Goal: Communication & Community: Ask a question

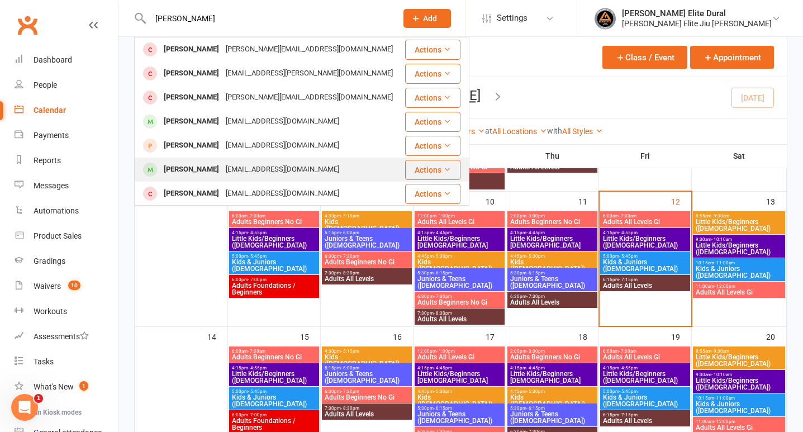
type input "[PERSON_NAME]"
click at [218, 170] on div "[PERSON_NAME]" at bounding box center [191, 169] width 62 height 16
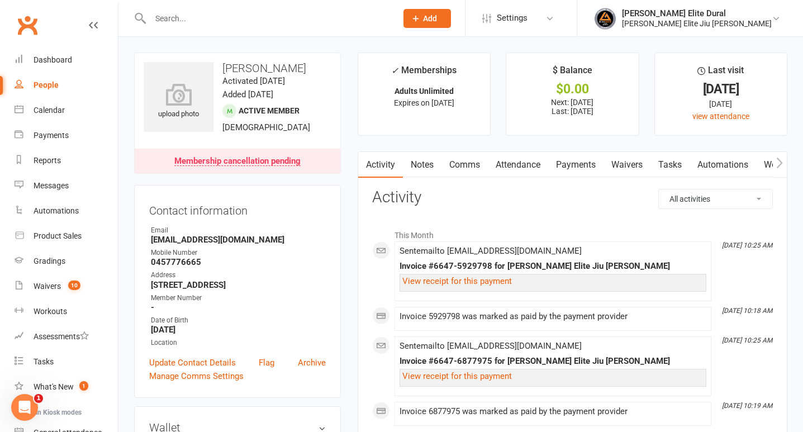
click at [582, 164] on link "Payments" at bounding box center [575, 165] width 55 height 26
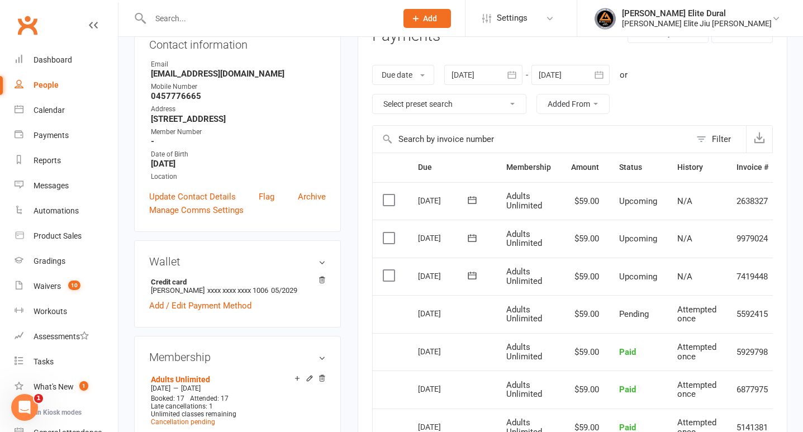
scroll to position [159, 0]
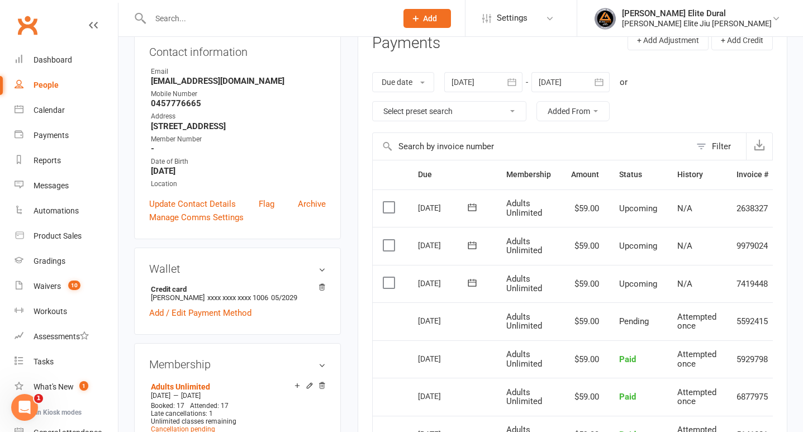
click at [605, 80] on icon "button" at bounding box center [598, 82] width 11 height 11
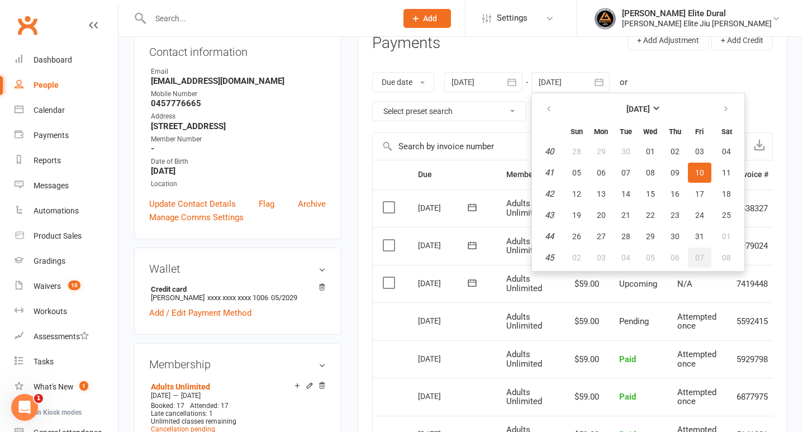
click at [707, 254] on button "07" at bounding box center [699, 258] width 23 height 20
type input "[DATE]"
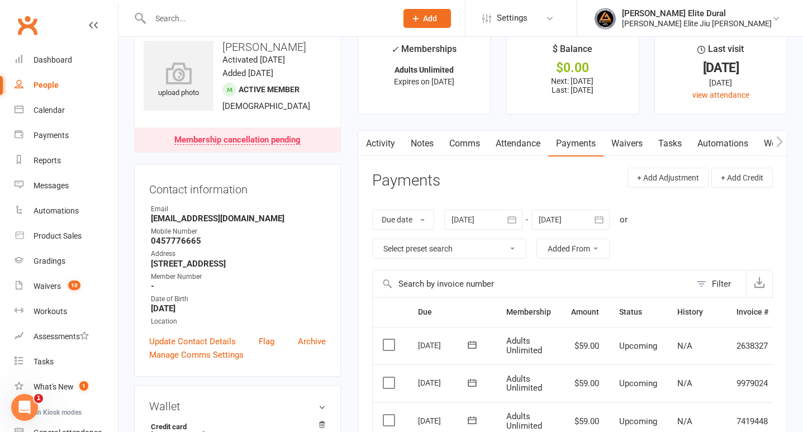
scroll to position [0, 0]
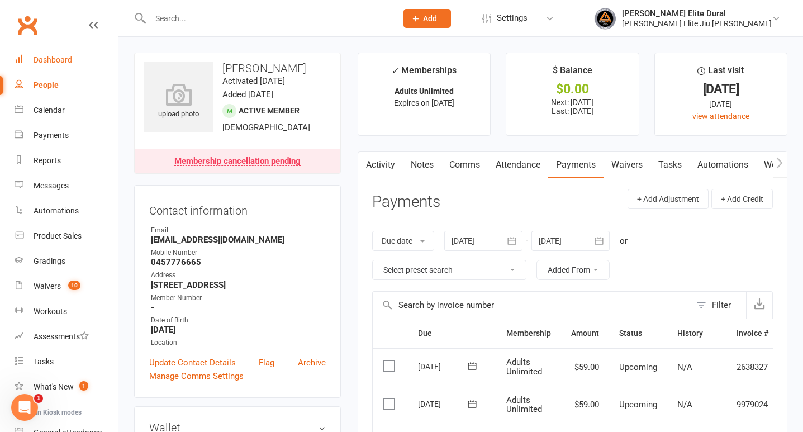
click at [40, 58] on div "Dashboard" at bounding box center [53, 59] width 39 height 9
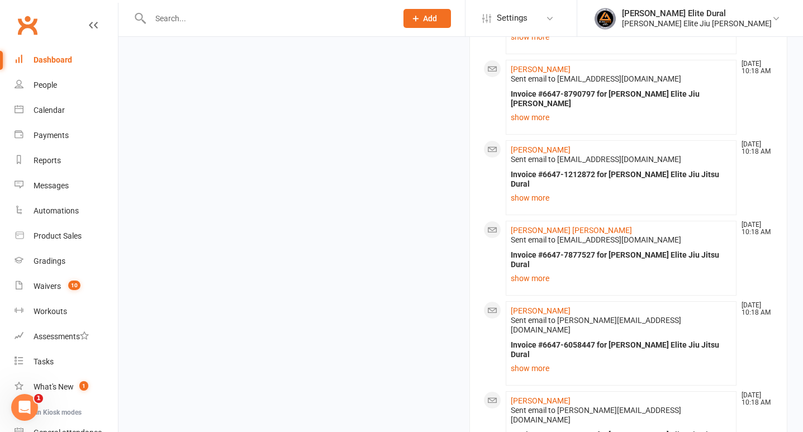
scroll to position [1450, 0]
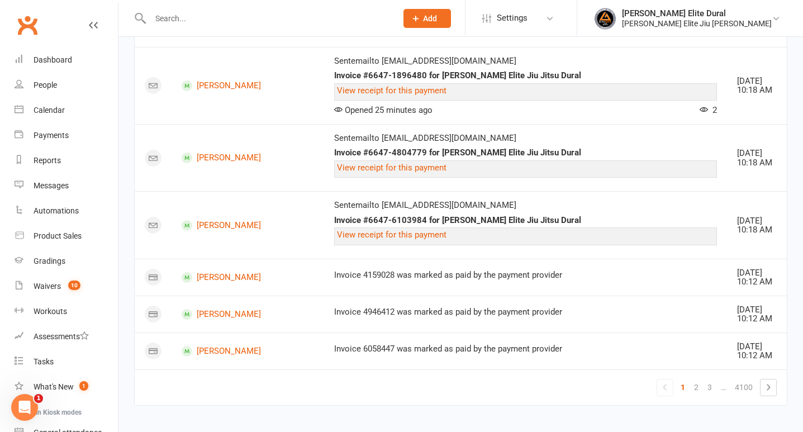
scroll to position [1314, 0]
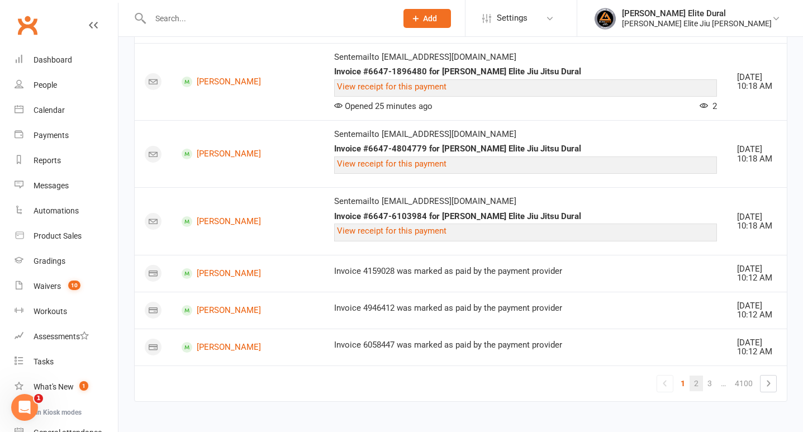
click at [696, 385] on link "2" at bounding box center [696, 384] width 13 height 16
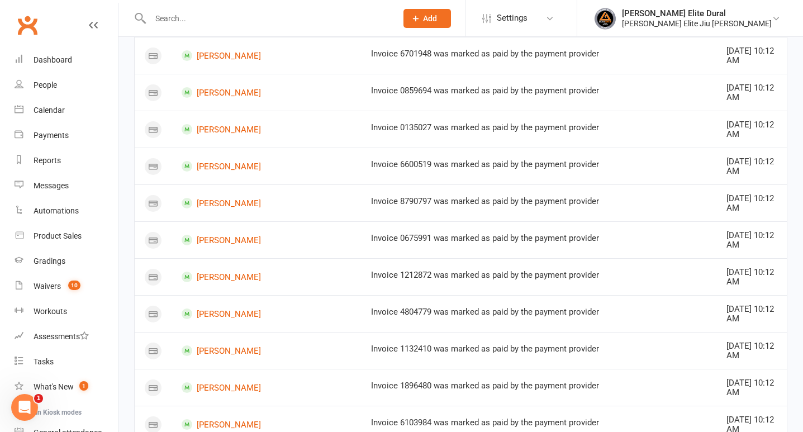
scroll to position [0, 0]
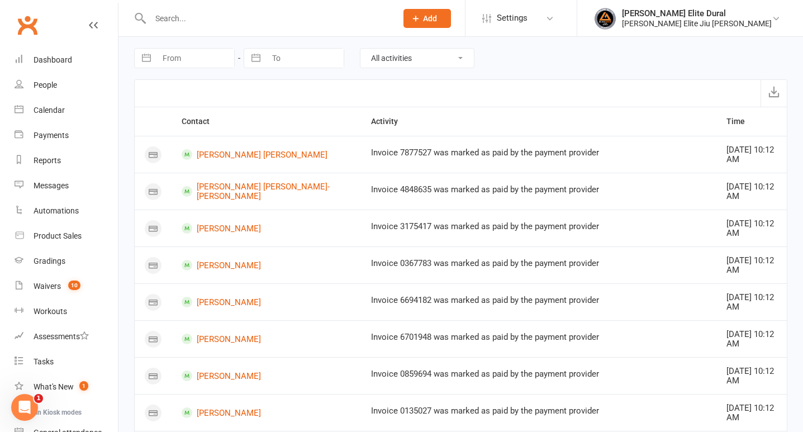
click at [239, 17] on input "text" at bounding box center [268, 19] width 242 height 16
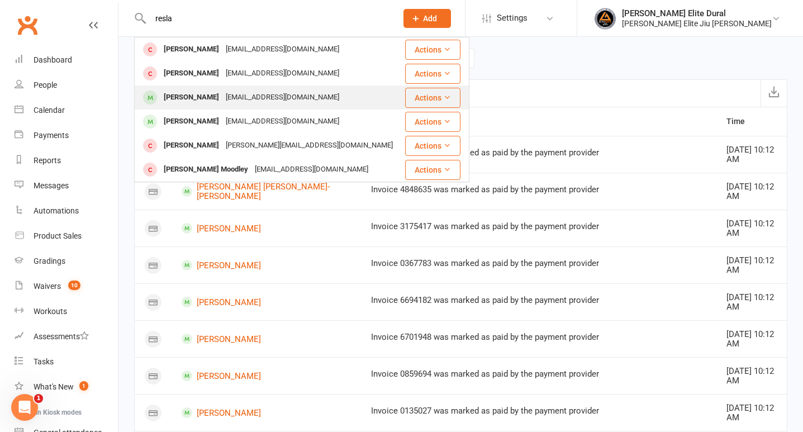
type input "resla"
click at [190, 98] on div "[PERSON_NAME]" at bounding box center [191, 97] width 62 height 16
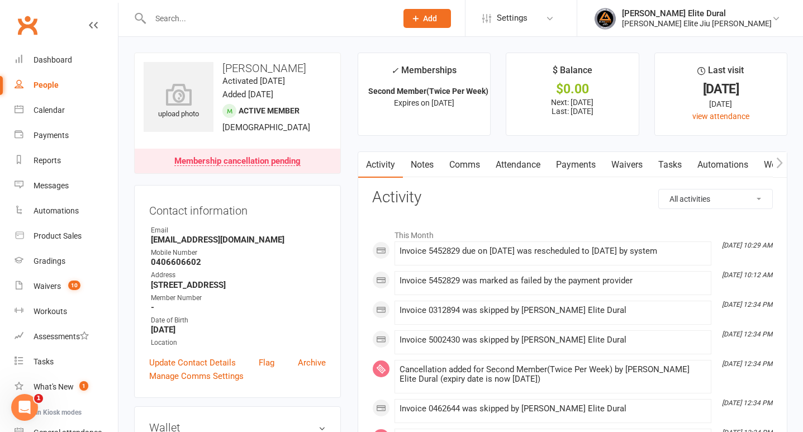
click at [578, 163] on link "Payments" at bounding box center [575, 165] width 55 height 26
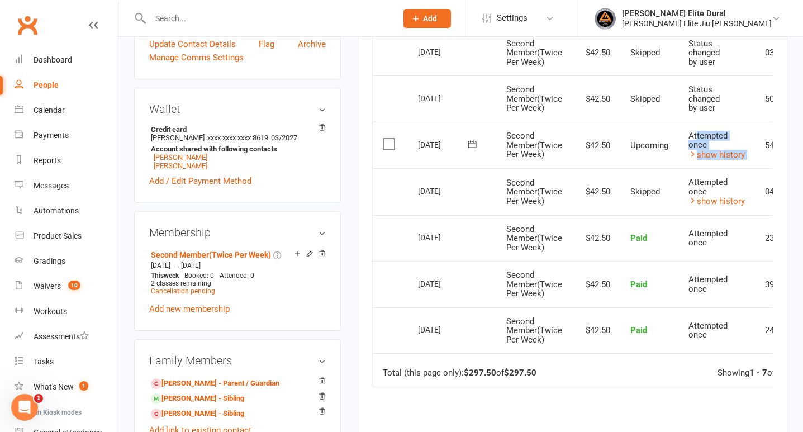
scroll to position [0, 70]
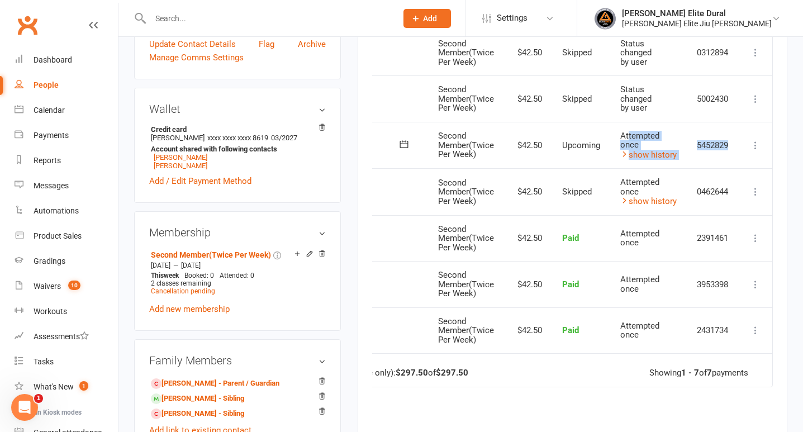
drag, startPoint x: 695, startPoint y: 131, endPoint x: 731, endPoint y: 141, distance: 37.7
click at [731, 141] on tr "Select this [DATE] [PERSON_NAME] Second Member(Twice Per Week) $42.50 Upcoming …" at bounding box center [539, 145] width 468 height 47
click at [759, 145] on icon at bounding box center [755, 145] width 11 height 11
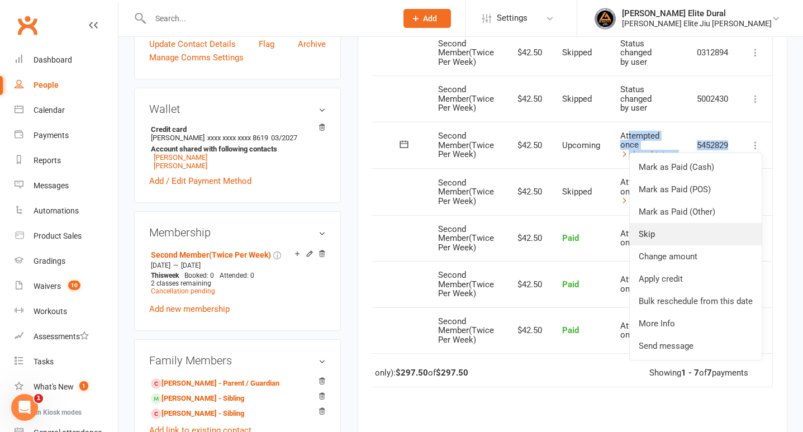
click at [699, 235] on link "Skip" at bounding box center [696, 234] width 132 height 22
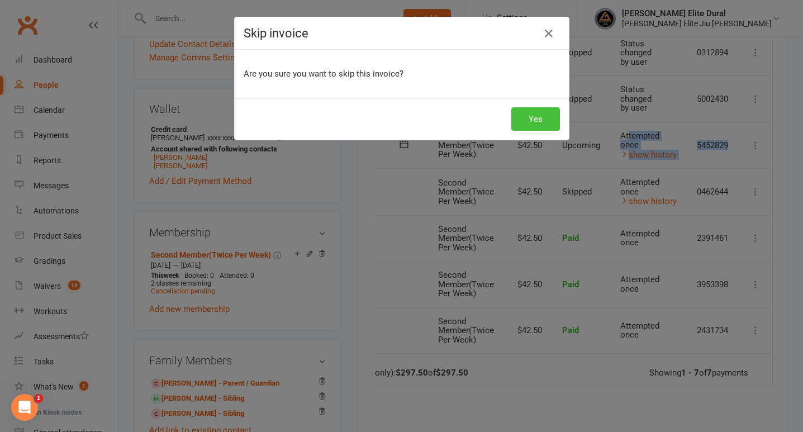
click at [539, 125] on button "Yes" at bounding box center [535, 118] width 49 height 23
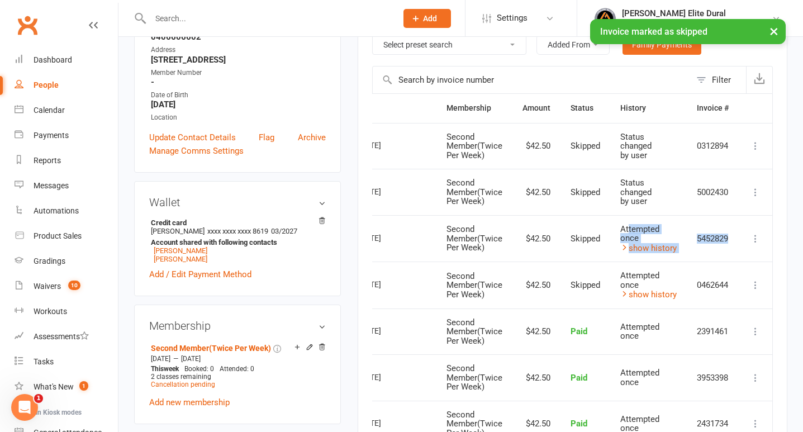
scroll to position [220, 0]
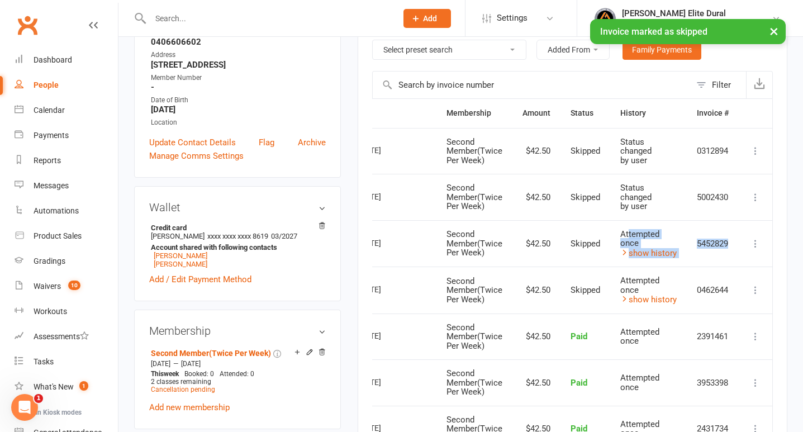
click at [754, 196] on icon at bounding box center [755, 197] width 11 height 11
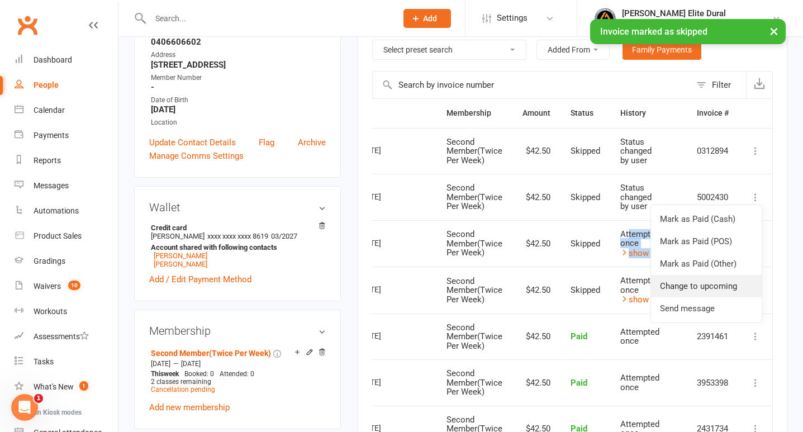
click at [728, 282] on link "Change to upcoming" at bounding box center [706, 286] width 111 height 22
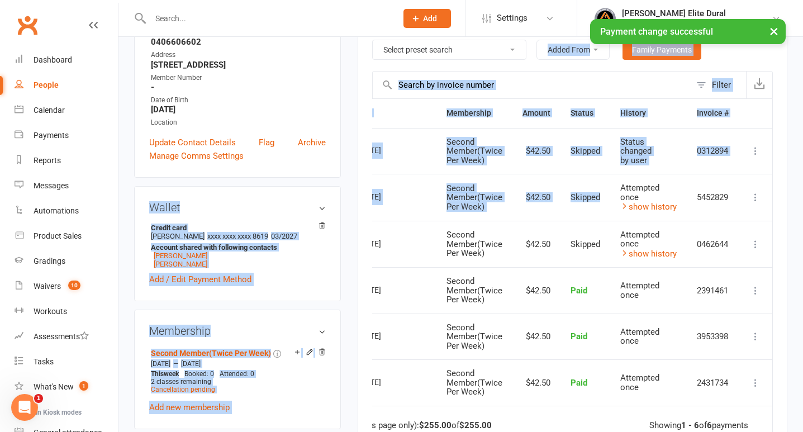
scroll to position [0, 0]
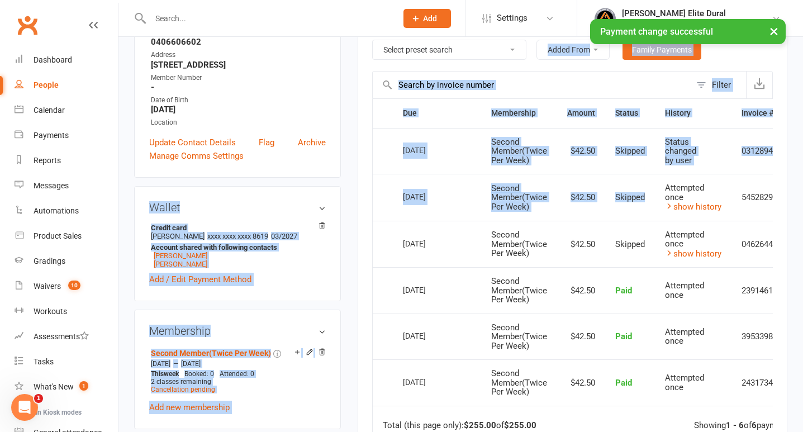
drag, startPoint x: 603, startPoint y: 194, endPoint x: 459, endPoint y: 193, distance: 144.2
click at [459, 193] on tr "Select this [DATE] [PERSON_NAME] Second Member(Twice Per Week) $42.50 Skipped A…" at bounding box center [595, 197] width 444 height 47
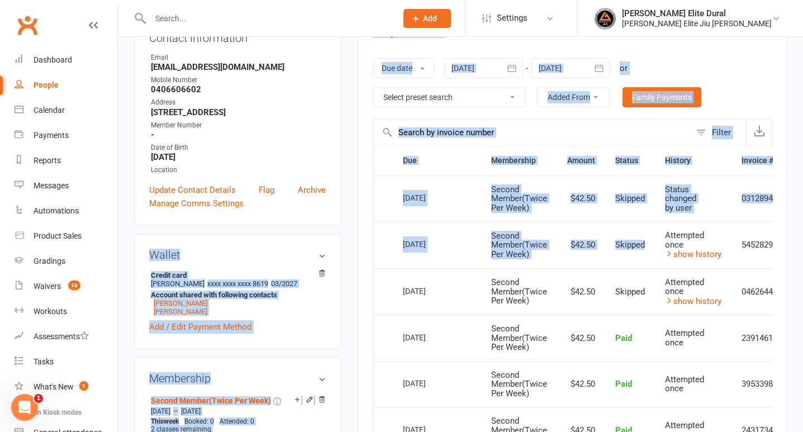
scroll to position [172, 0]
click at [555, 244] on td "Second Member(Twice Per Week)" at bounding box center [519, 245] width 76 height 47
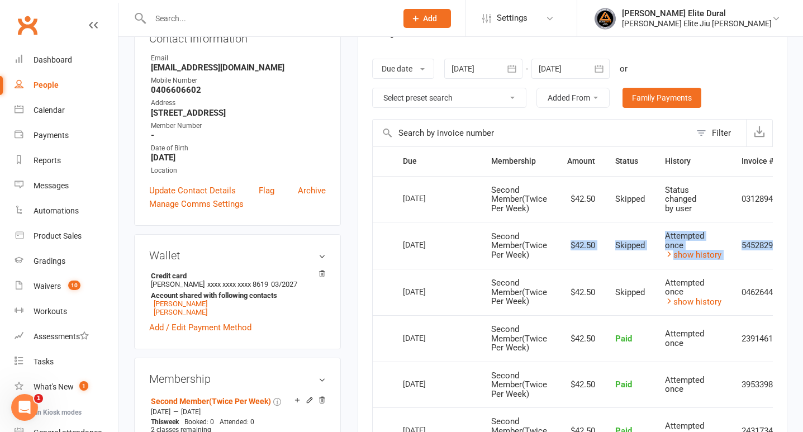
scroll to position [0, 47]
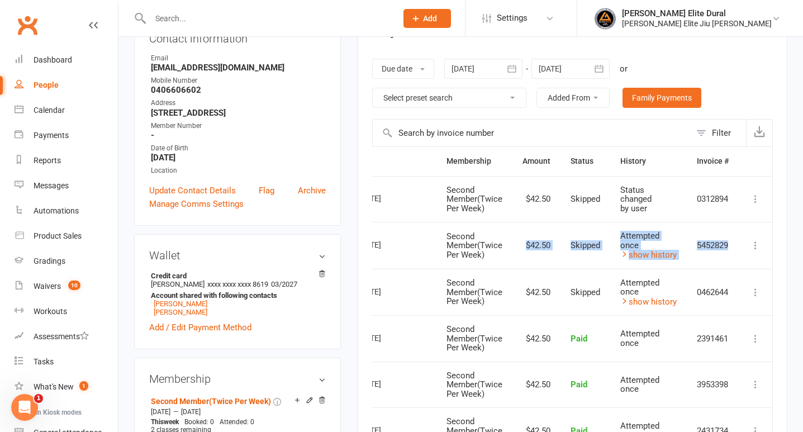
drag, startPoint x: 571, startPoint y: 246, endPoint x: 734, endPoint y: 253, distance: 163.9
click at [734, 253] on tr "Select this [DATE] [PERSON_NAME] Second Member(Twice Per Week) $42.50 Skipped A…" at bounding box center [550, 245] width 444 height 47
click at [756, 244] on icon at bounding box center [755, 245] width 11 height 11
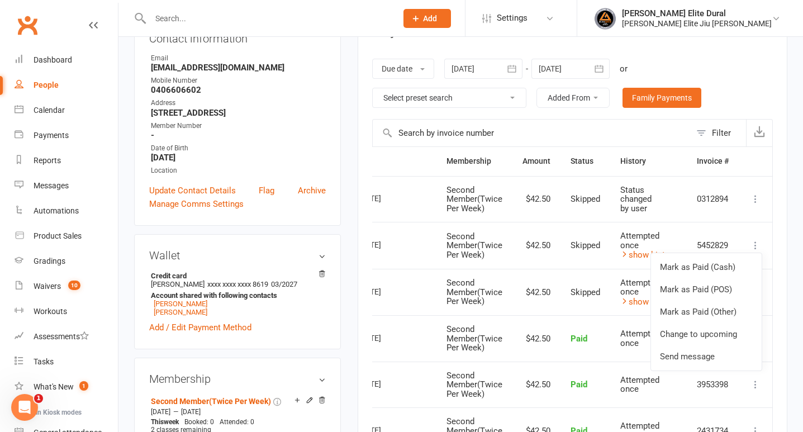
click at [498, 243] on span "Second Member(Twice Per Week)" at bounding box center [474, 245] width 56 height 28
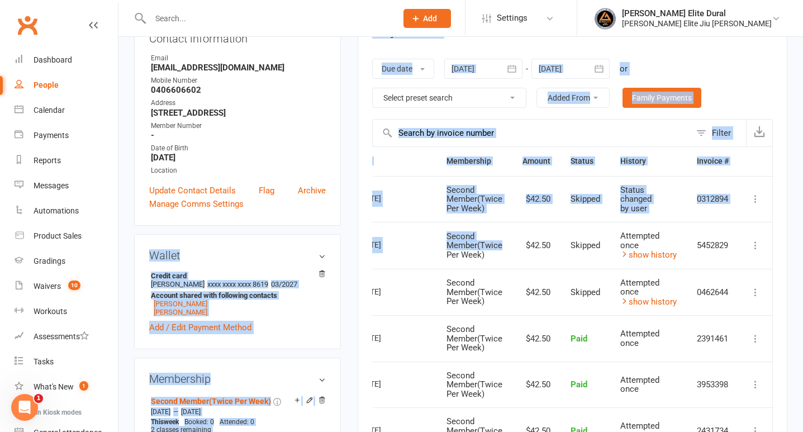
scroll to position [0, 0]
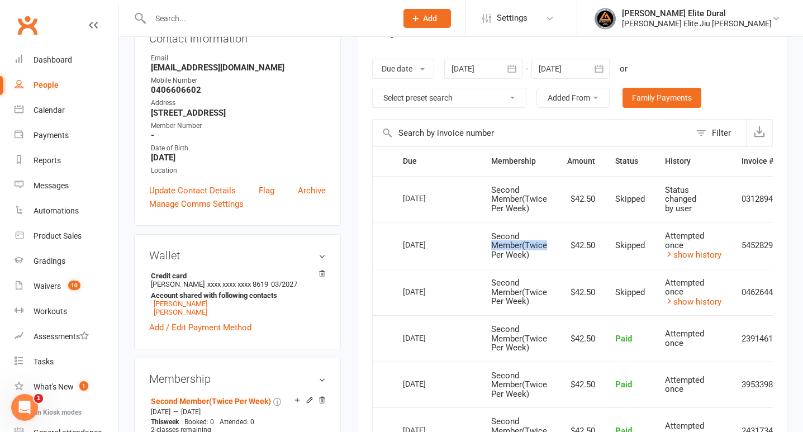
drag, startPoint x: 506, startPoint y: 249, endPoint x: 494, endPoint y: 242, distance: 14.0
click at [494, 242] on td "Second Member(Twice Per Week)" at bounding box center [519, 245] width 76 height 47
click at [172, 316] on link "[PERSON_NAME]" at bounding box center [181, 312] width 54 height 8
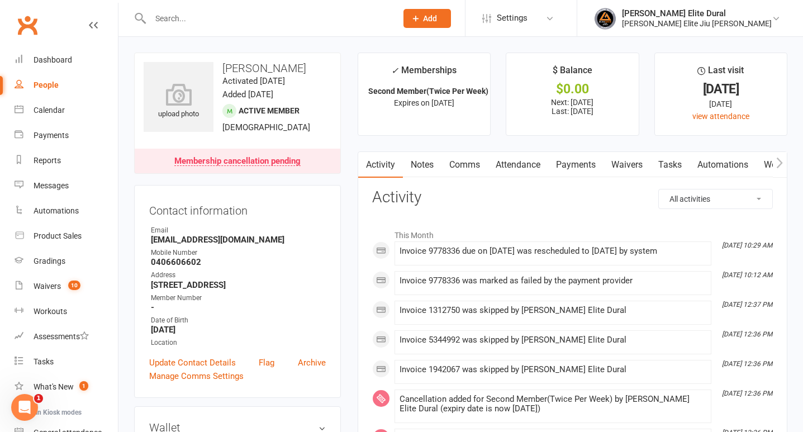
click at [585, 159] on link "Payments" at bounding box center [575, 165] width 55 height 26
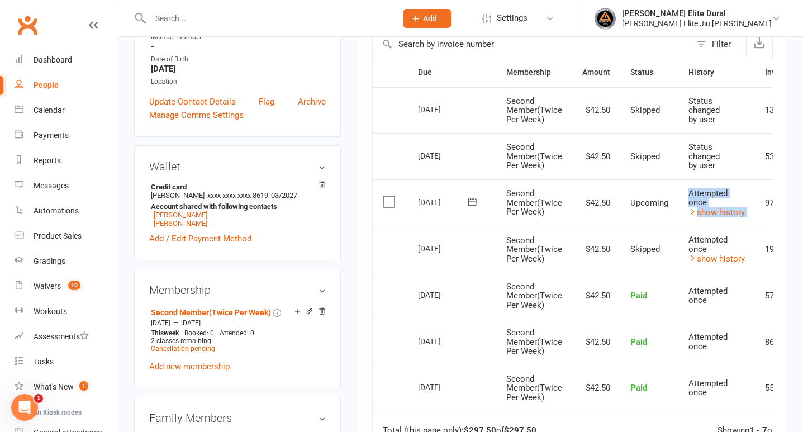
scroll to position [0, 70]
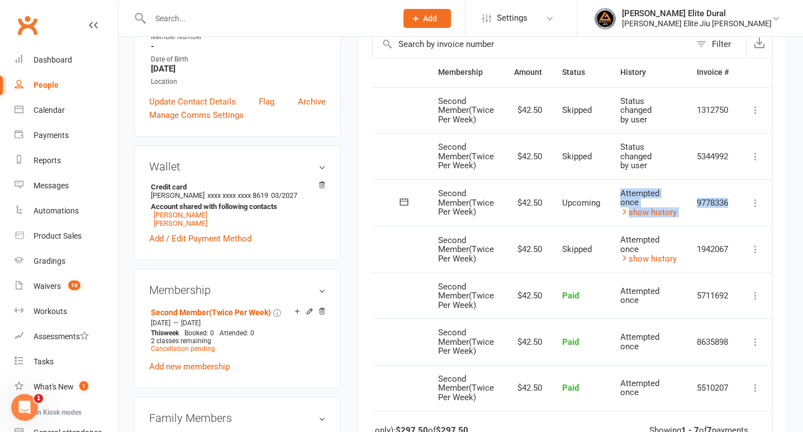
drag, startPoint x: 688, startPoint y: 192, endPoint x: 729, endPoint y: 200, distance: 42.1
click at [729, 200] on tr "Select this [DATE] [PERSON_NAME] Second Member(Twice Per Week) $42.50 Upcoming …" at bounding box center [539, 202] width 468 height 47
click at [761, 203] on icon at bounding box center [755, 202] width 11 height 11
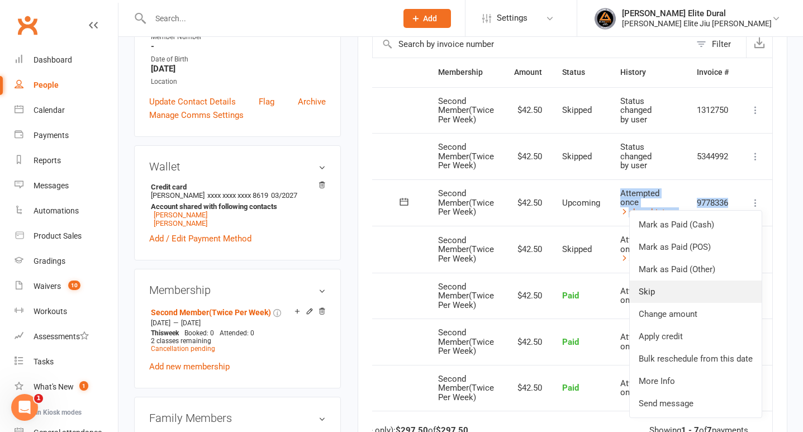
click at [677, 294] on link "Skip" at bounding box center [696, 292] width 132 height 22
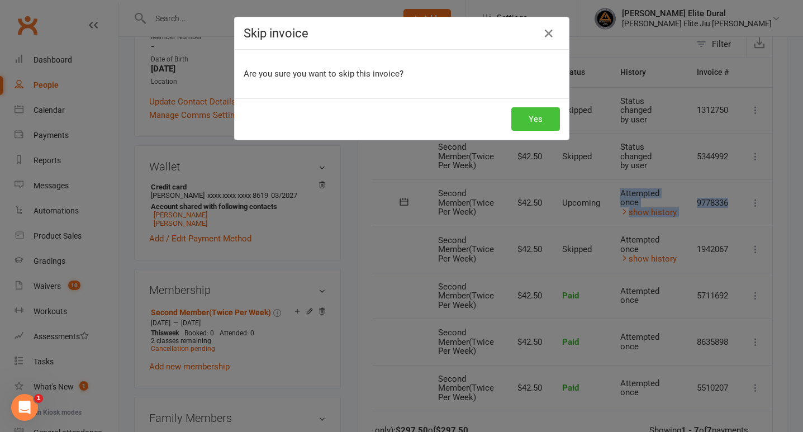
click at [530, 115] on button "Yes" at bounding box center [535, 118] width 49 height 23
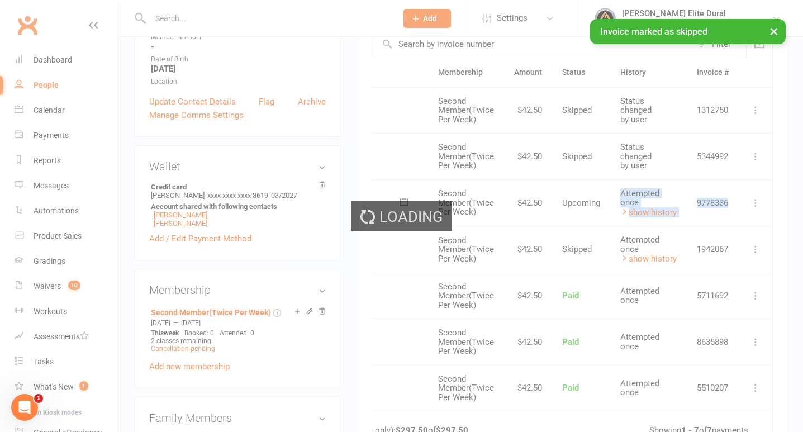
scroll to position [0, 47]
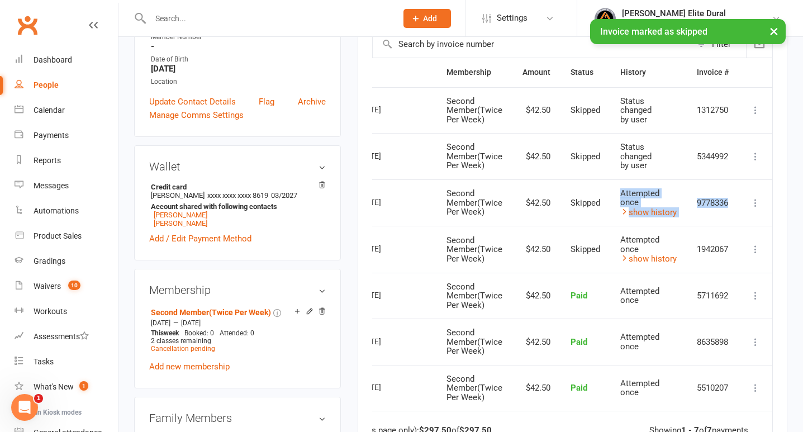
click at [753, 152] on icon at bounding box center [755, 156] width 11 height 11
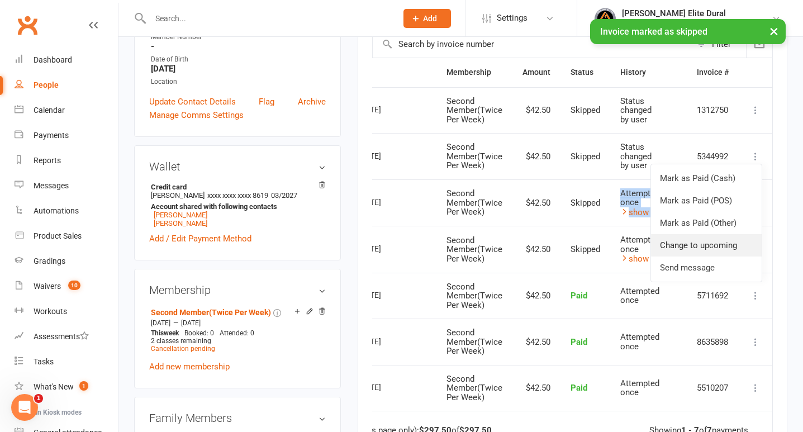
click at [724, 244] on link "Change to upcoming" at bounding box center [706, 245] width 111 height 22
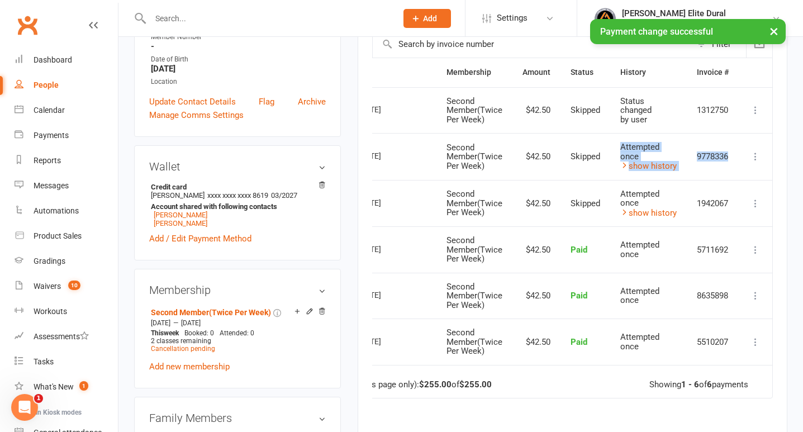
scroll to position [0, 0]
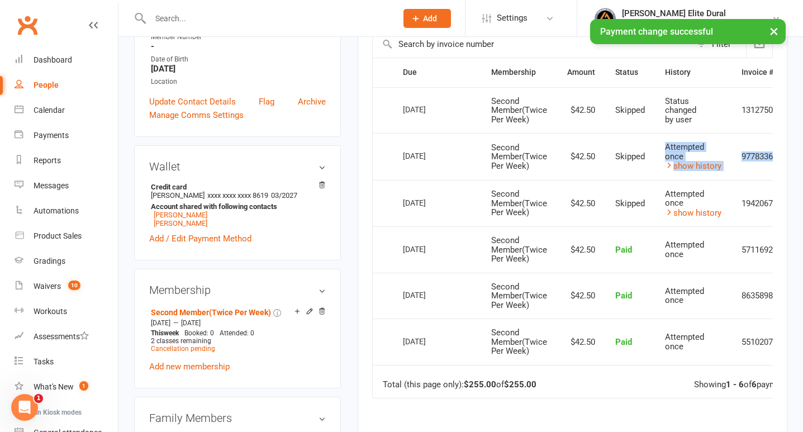
drag, startPoint x: 587, startPoint y: 159, endPoint x: 456, endPoint y: 165, distance: 131.5
click at [456, 165] on tr "Select this [DATE] [PERSON_NAME] Second Member(Twice Per Week) $42.50 Skipped A…" at bounding box center [595, 156] width 444 height 47
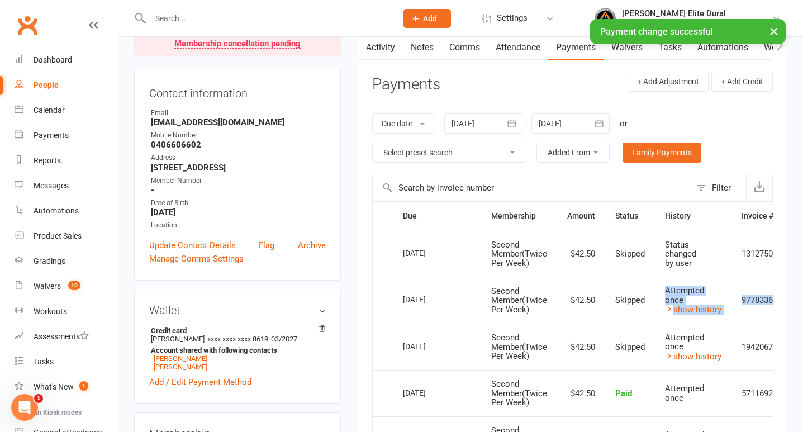
scroll to position [110, 0]
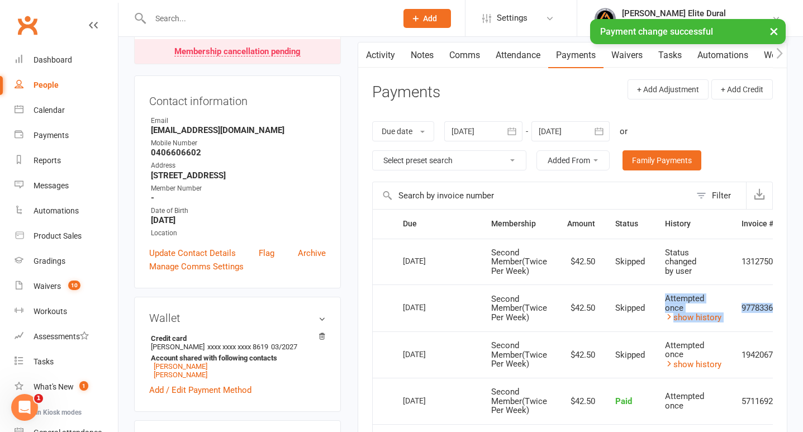
click at [601, 132] on icon "button" at bounding box center [598, 131] width 11 height 11
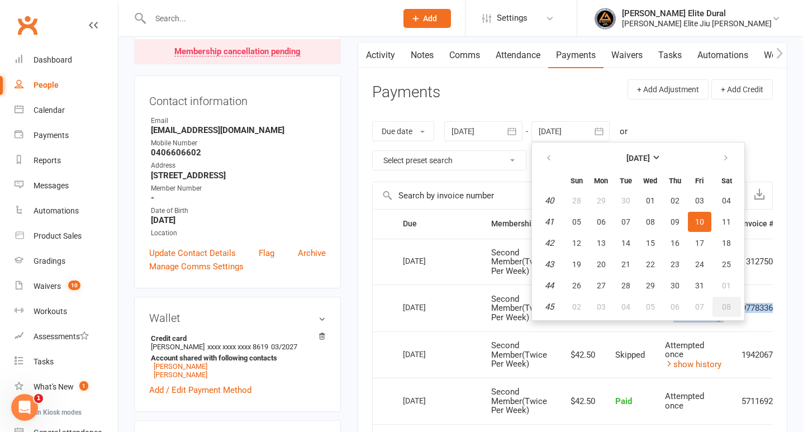
click at [737, 311] on button "08" at bounding box center [726, 307] width 28 height 20
type input "[DATE]"
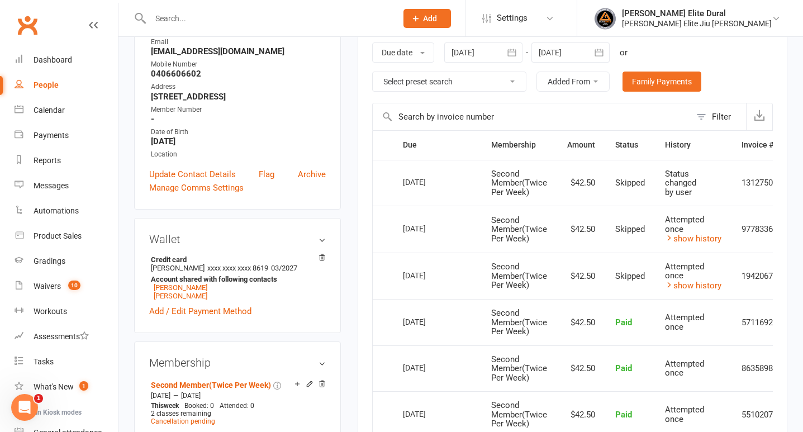
scroll to position [164, 0]
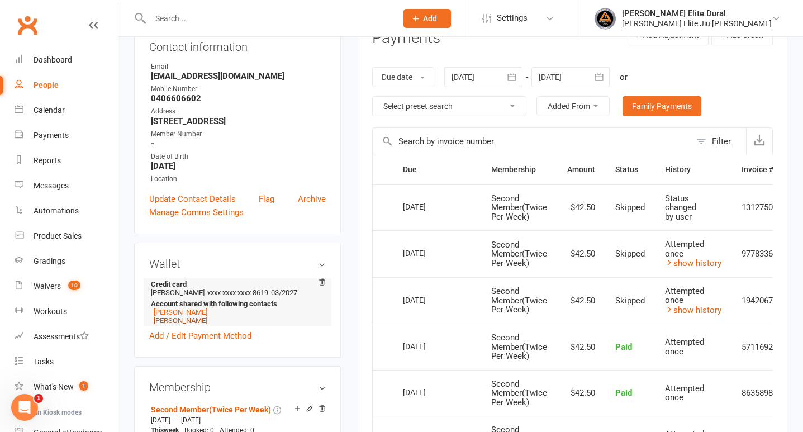
click at [170, 325] on link "[PERSON_NAME]" at bounding box center [181, 320] width 54 height 8
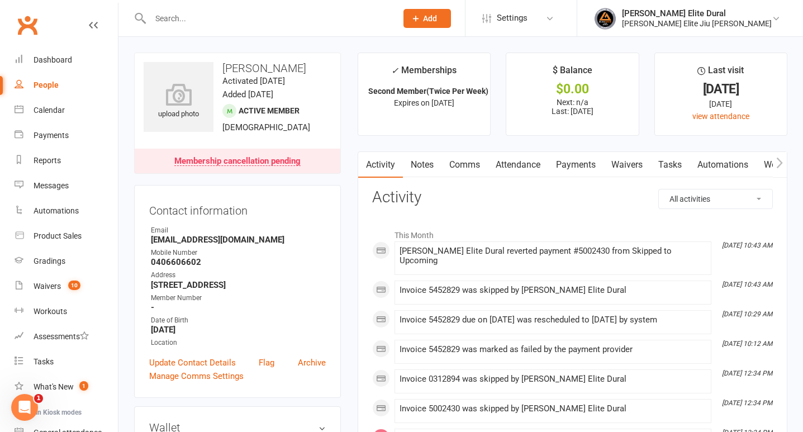
click at [581, 163] on link "Payments" at bounding box center [575, 165] width 55 height 26
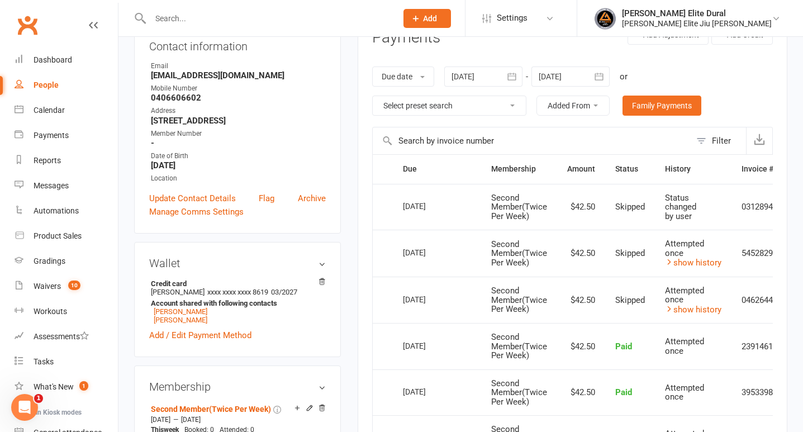
scroll to position [160, 0]
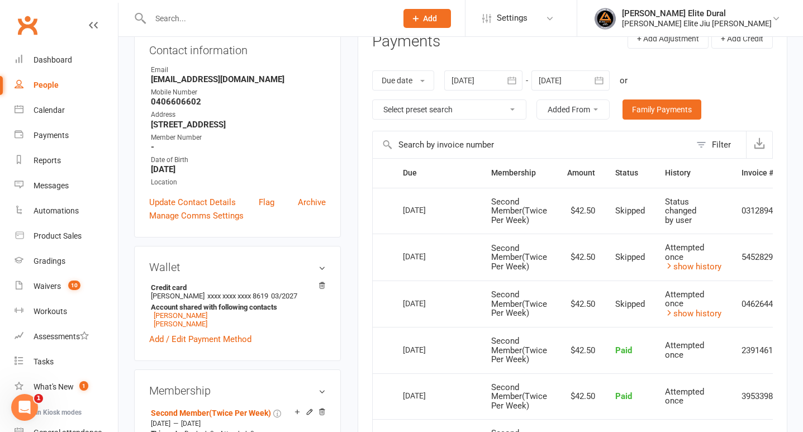
click at [600, 83] on icon "button" at bounding box center [598, 80] width 11 height 11
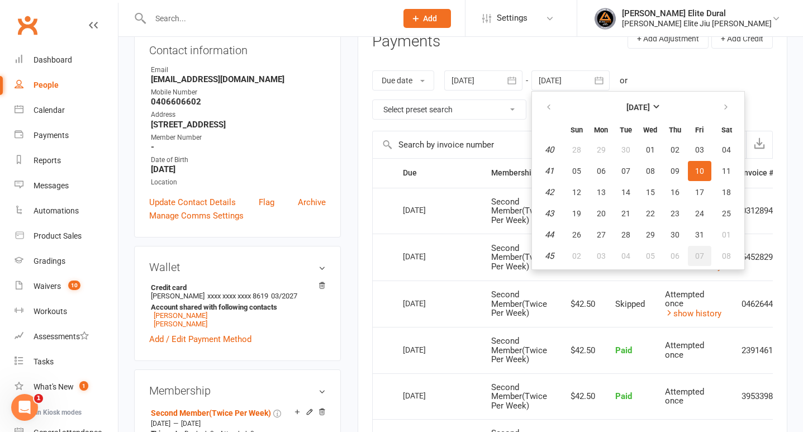
click at [708, 260] on button "07" at bounding box center [699, 256] width 23 height 20
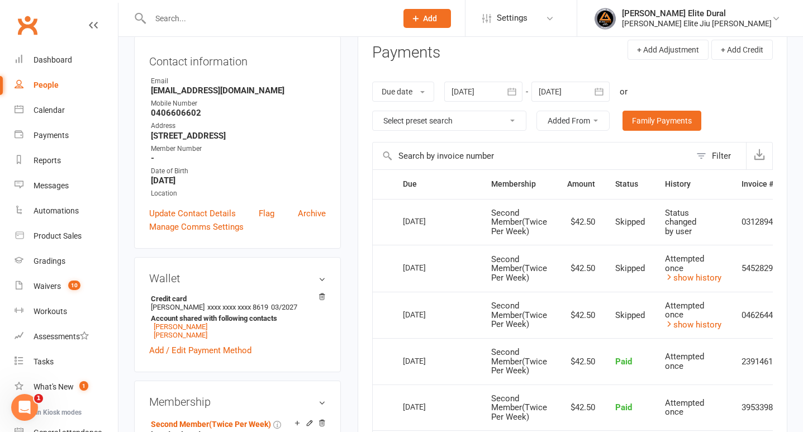
scroll to position [148, 0]
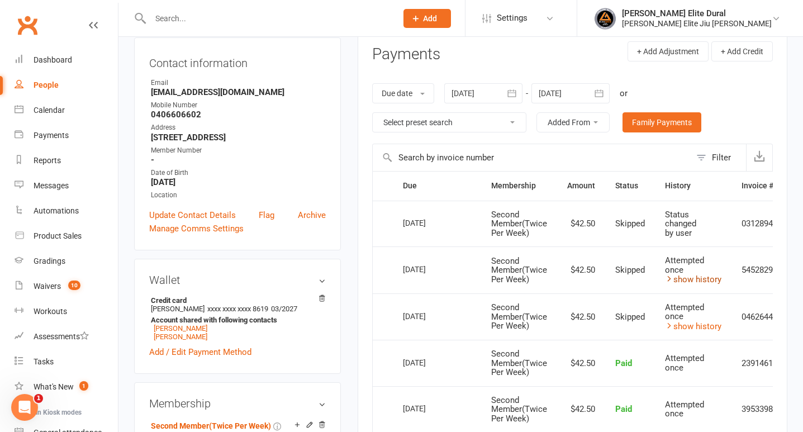
click at [696, 275] on link "show history" at bounding box center [693, 279] width 56 height 10
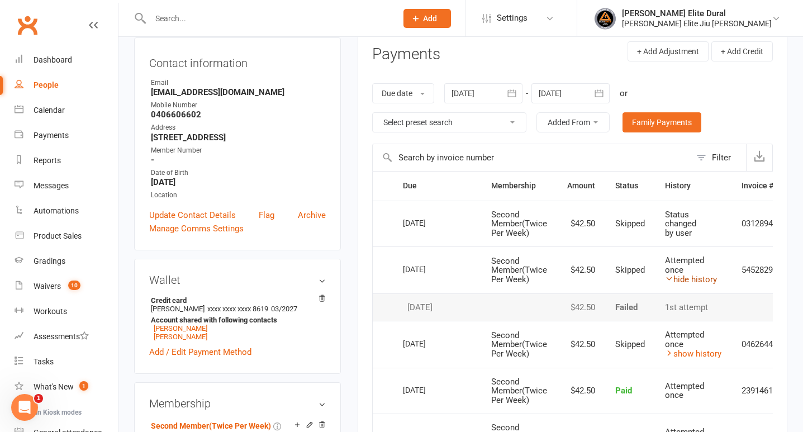
click at [696, 275] on link "hide history" at bounding box center [691, 279] width 52 height 10
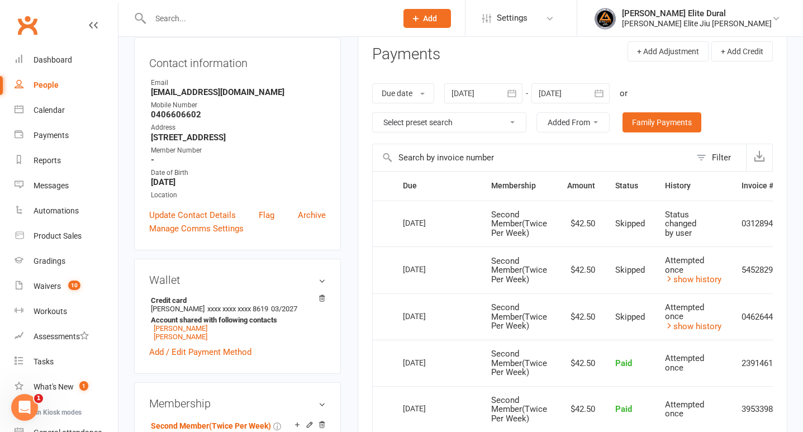
scroll to position [0, 0]
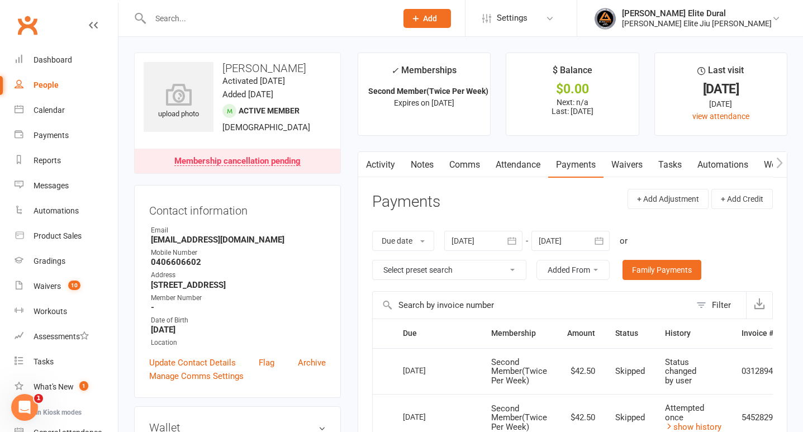
click at [381, 165] on link "Activity" at bounding box center [380, 165] width 45 height 26
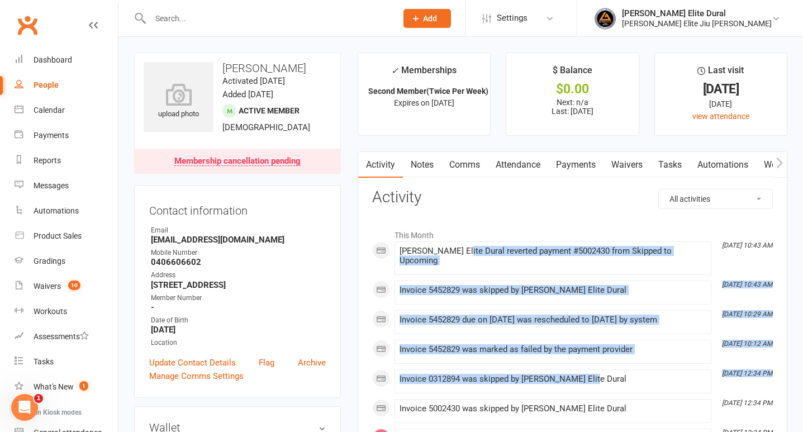
drag, startPoint x: 457, startPoint y: 248, endPoint x: 609, endPoint y: 376, distance: 198.3
click at [609, 376] on div "Invoice 0312894 was skipped by [PERSON_NAME] Elite Dural" at bounding box center [553, 381] width 307 height 14
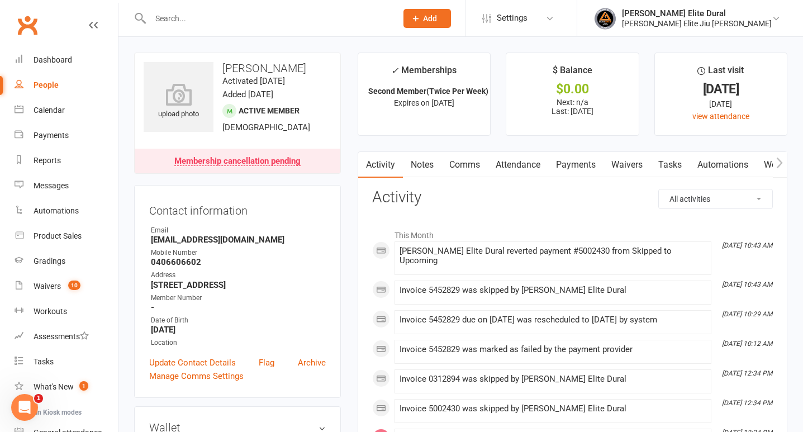
click at [581, 161] on link "Payments" at bounding box center [575, 165] width 55 height 26
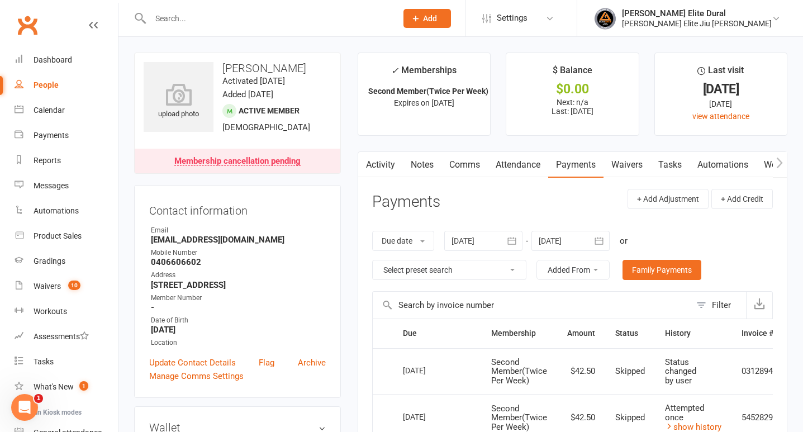
click at [605, 237] on icon "button" at bounding box center [598, 240] width 11 height 11
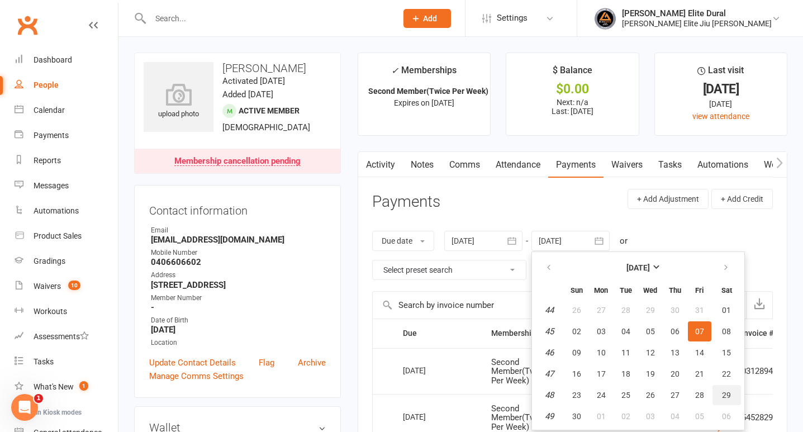
click at [729, 398] on span "29" at bounding box center [726, 395] width 9 height 9
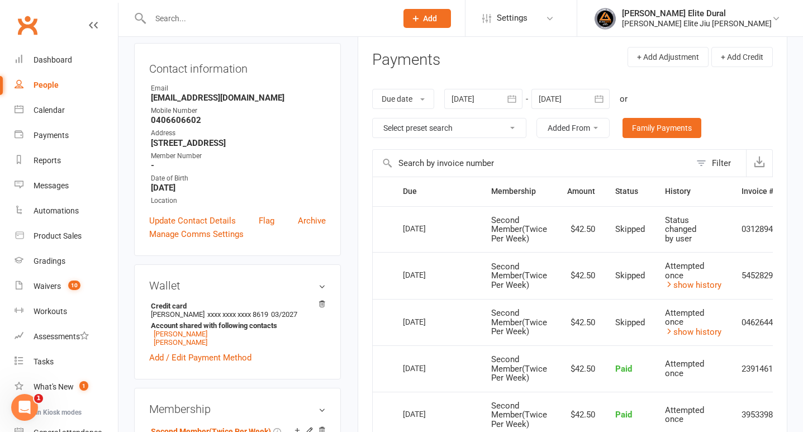
scroll to position [141, 0]
click at [600, 103] on icon "button" at bounding box center [598, 99] width 11 height 11
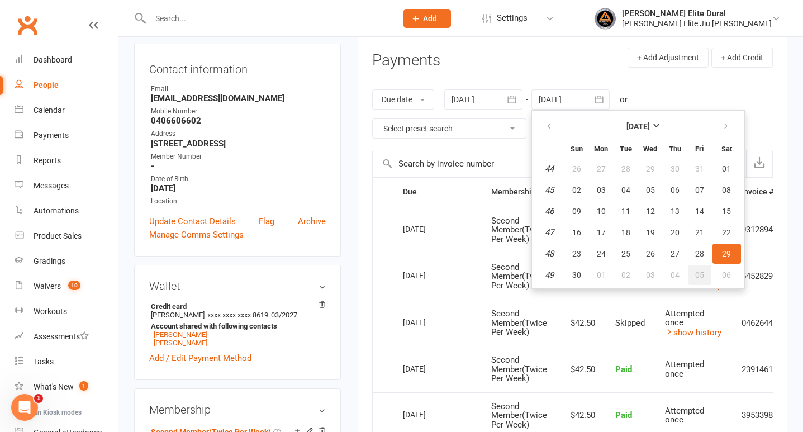
click at [702, 275] on span "05" at bounding box center [699, 274] width 9 height 9
type input "[DATE]"
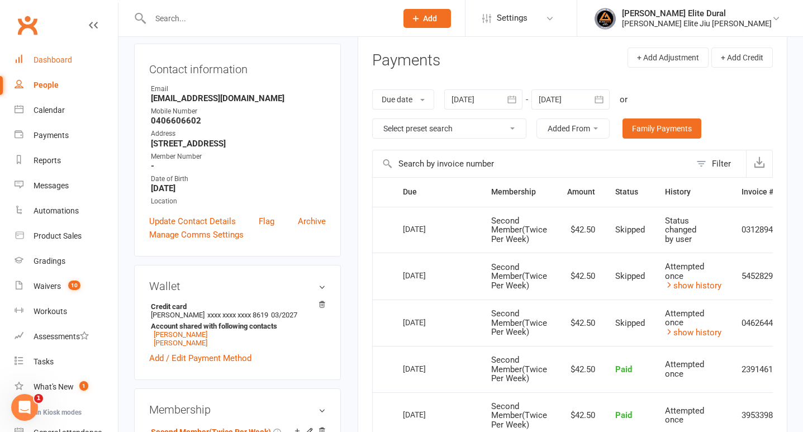
click at [54, 59] on div "Dashboard" at bounding box center [53, 59] width 39 height 9
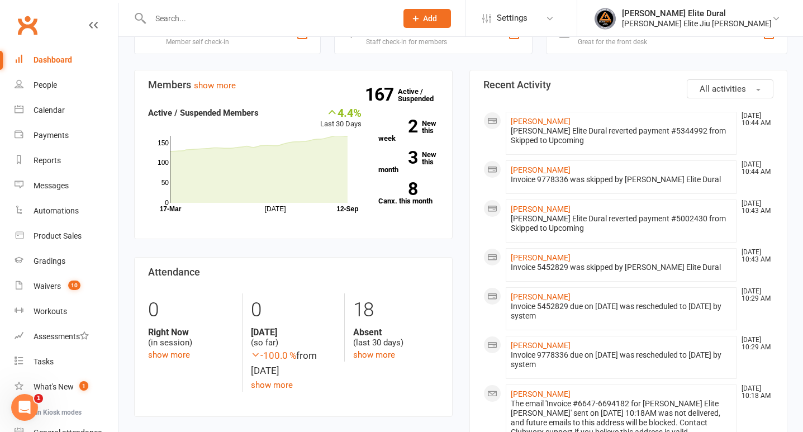
scroll to position [297, 0]
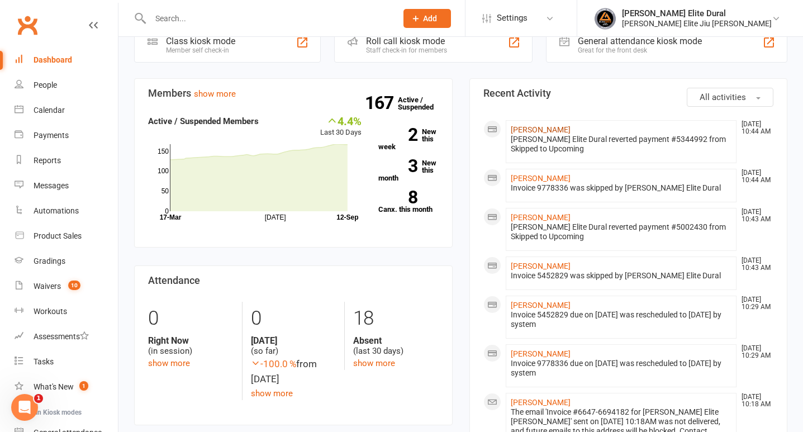
click at [526, 125] on link "[PERSON_NAME]" at bounding box center [541, 129] width 60 height 9
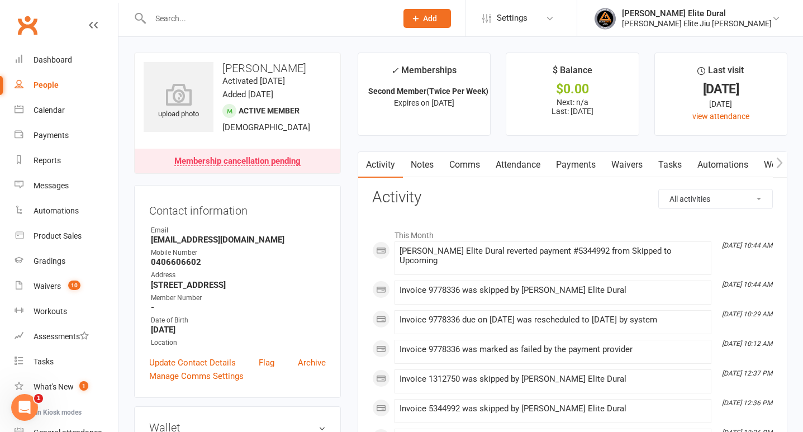
click at [578, 165] on link "Payments" at bounding box center [575, 165] width 55 height 26
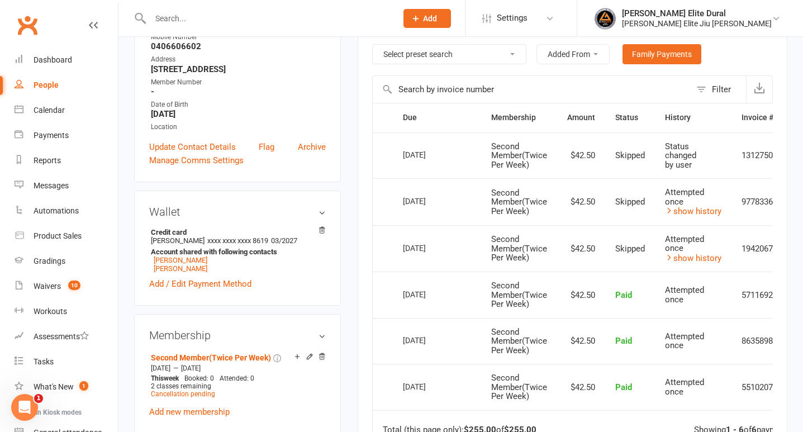
scroll to position [216, 0]
click at [690, 207] on link "show history" at bounding box center [693, 211] width 56 height 10
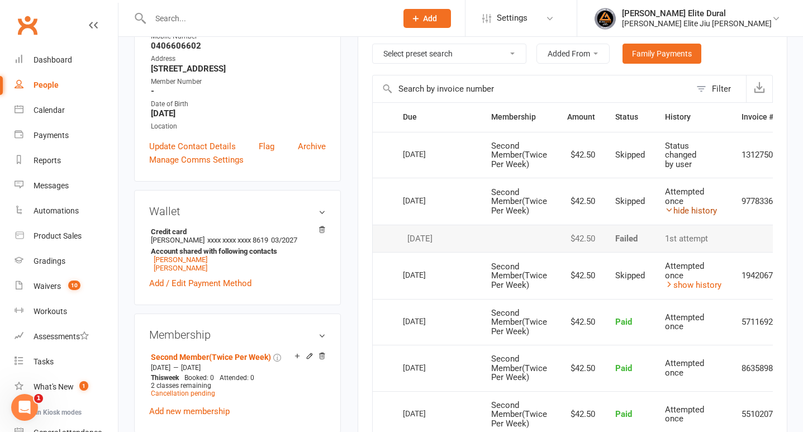
click at [690, 207] on link "hide history" at bounding box center [691, 211] width 52 height 10
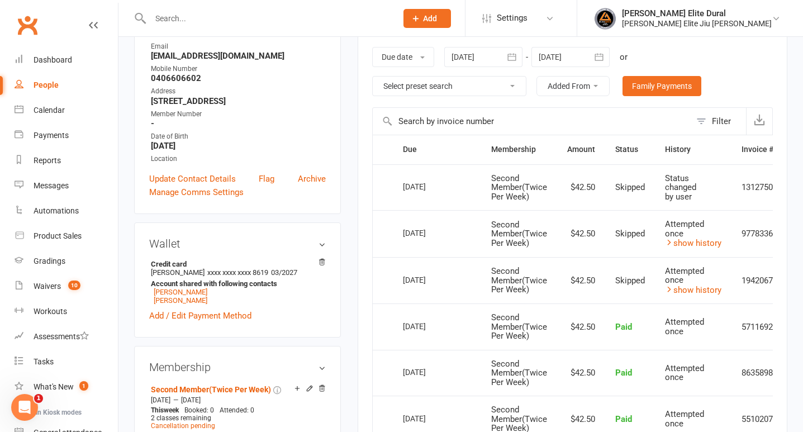
scroll to position [183, 0]
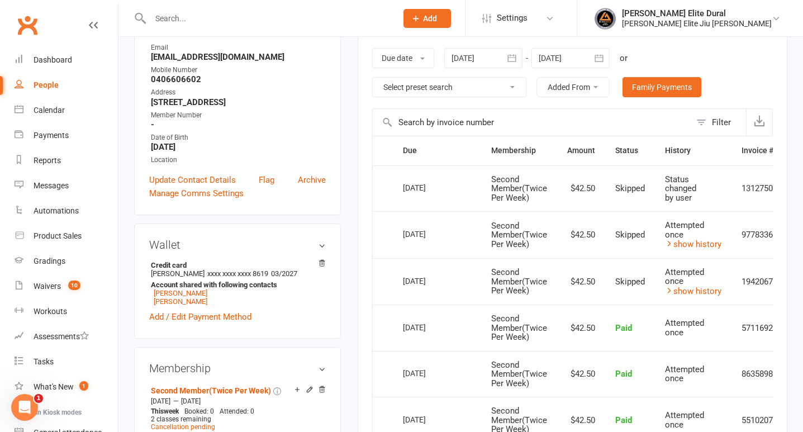
click at [601, 60] on icon "button" at bounding box center [598, 58] width 11 height 11
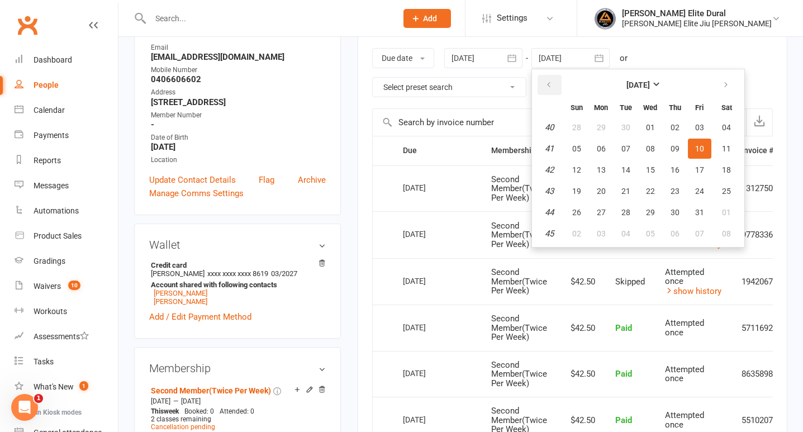
click at [545, 83] on button "button" at bounding box center [550, 85] width 24 height 20
click at [730, 216] on span "04" at bounding box center [726, 212] width 9 height 9
type input "[DATE]"
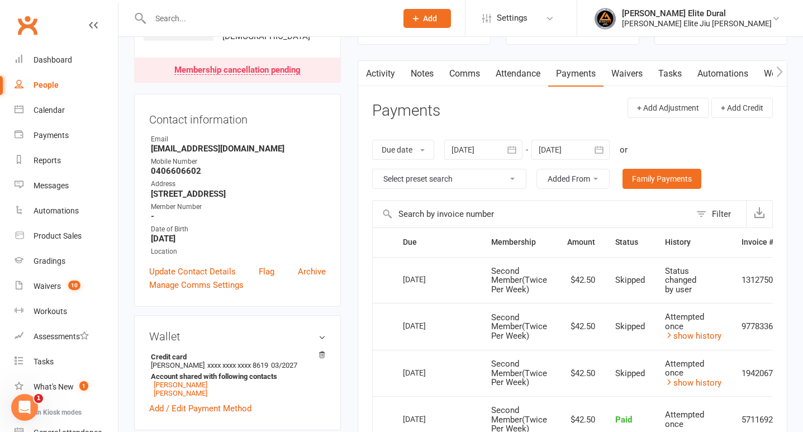
scroll to position [93, 0]
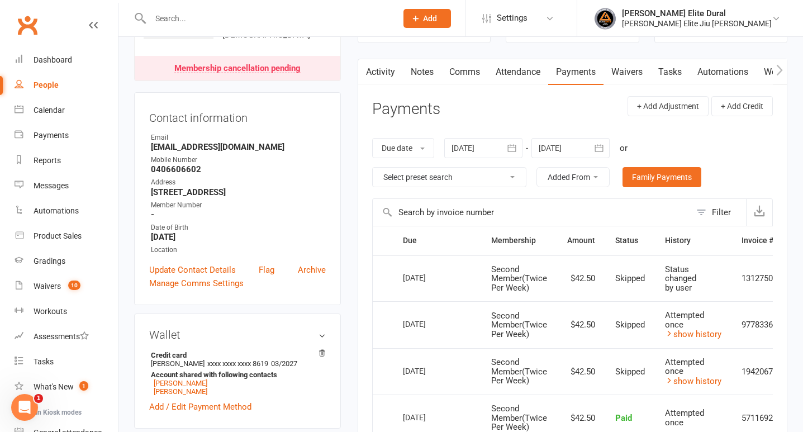
click at [492, 212] on input "text" at bounding box center [532, 212] width 318 height 27
click at [382, 73] on link "Activity" at bounding box center [380, 72] width 45 height 26
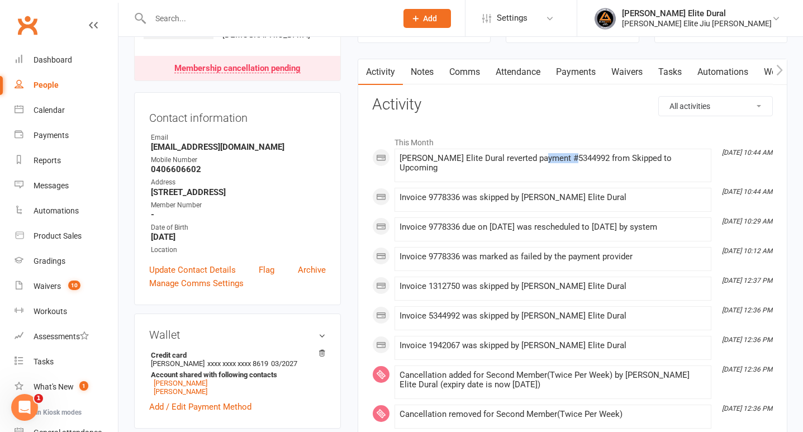
drag, startPoint x: 539, startPoint y: 156, endPoint x: 569, endPoint y: 158, distance: 30.8
click at [569, 158] on div "[PERSON_NAME] Elite Dural reverted payment #5344992 from Skipped to Upcoming" at bounding box center [553, 163] width 307 height 19
copy div "5344992"
click at [585, 65] on link "Payments" at bounding box center [575, 72] width 55 height 26
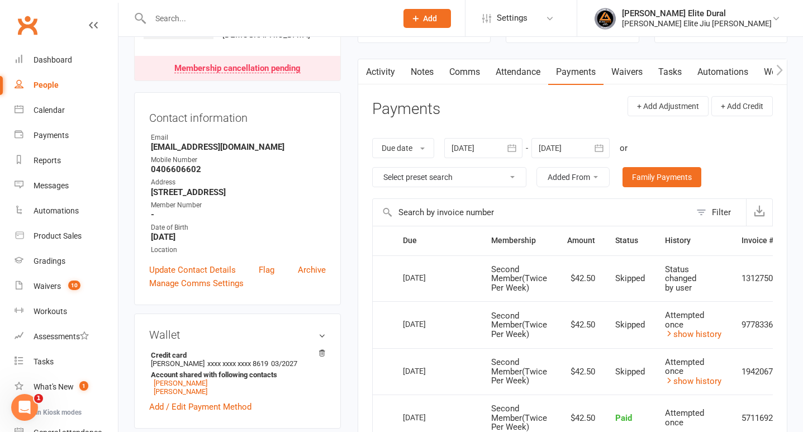
click at [422, 210] on input "text" at bounding box center [532, 212] width 318 height 27
paste input "5344992"
type input "5344992"
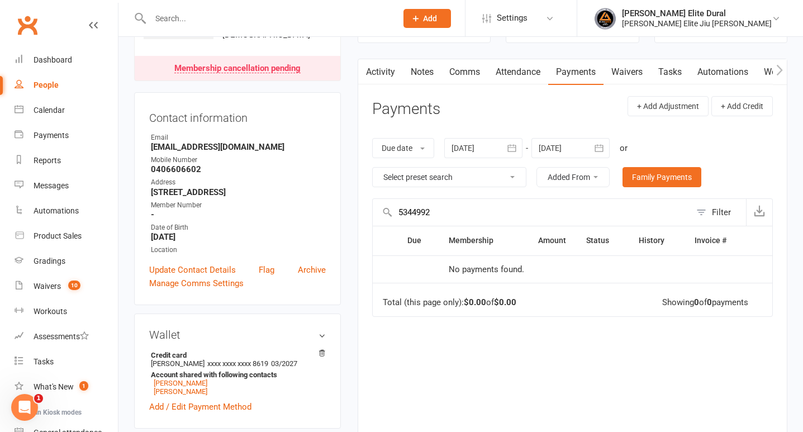
click at [601, 147] on icon "button" at bounding box center [599, 147] width 8 height 7
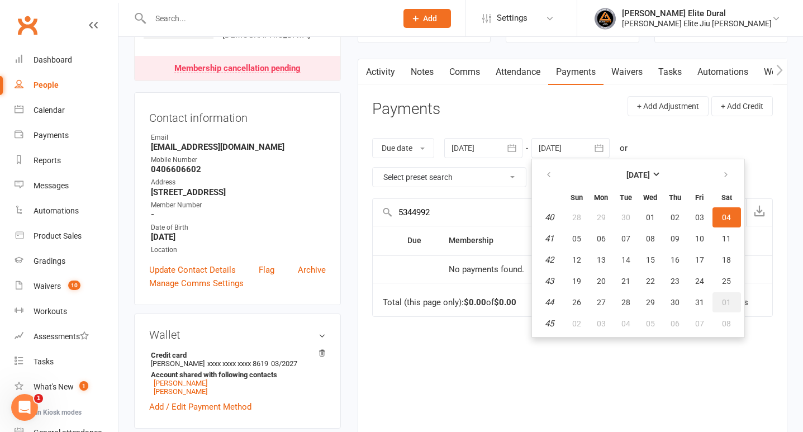
click at [728, 308] on button "01" at bounding box center [726, 302] width 28 height 20
type input "[DATE]"
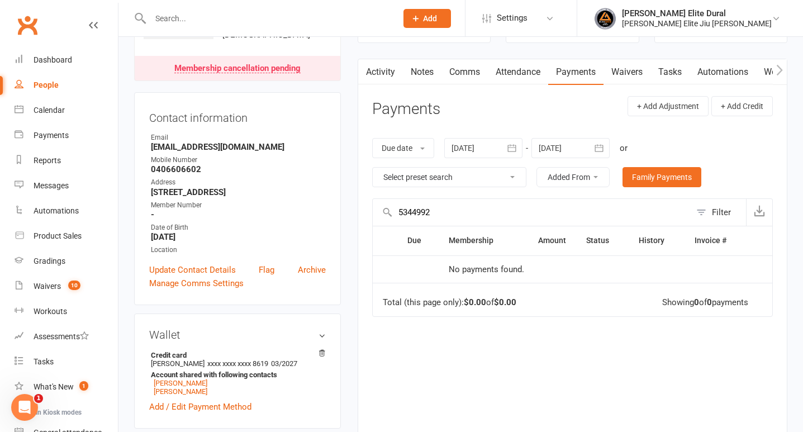
click at [513, 179] on select "Select preset search All failures All skipped payments All pending payments Suc…" at bounding box center [449, 177] width 153 height 19
select select "0"
type input "[DATE]"
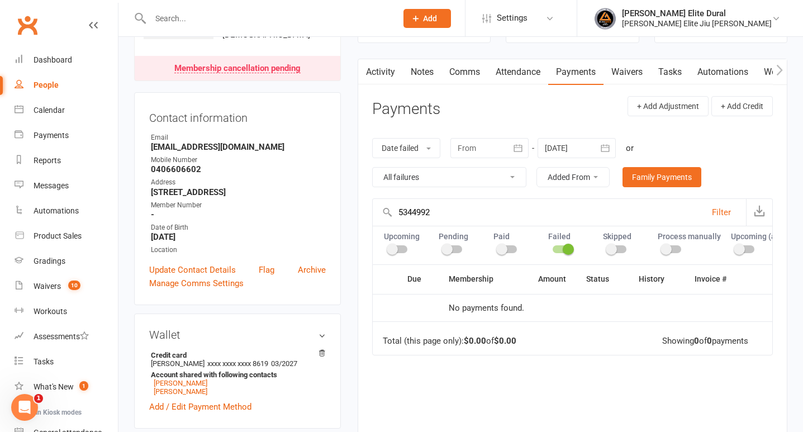
click at [516, 172] on select "All failures All skipped payments All pending payments Successful payments (las…" at bounding box center [449, 177] width 153 height 19
drag, startPoint x: 451, startPoint y: 209, endPoint x: 358, endPoint y: 207, distance: 93.3
click at [358, 207] on div "Activity Notes Comms Attendance Payments Waivers Tasks Automations Workouts Gra…" at bounding box center [573, 288] width 430 height 458
click at [511, 174] on select "All failures All skipped payments All pending payments Successful payments (las…" at bounding box center [449, 177] width 153 height 19
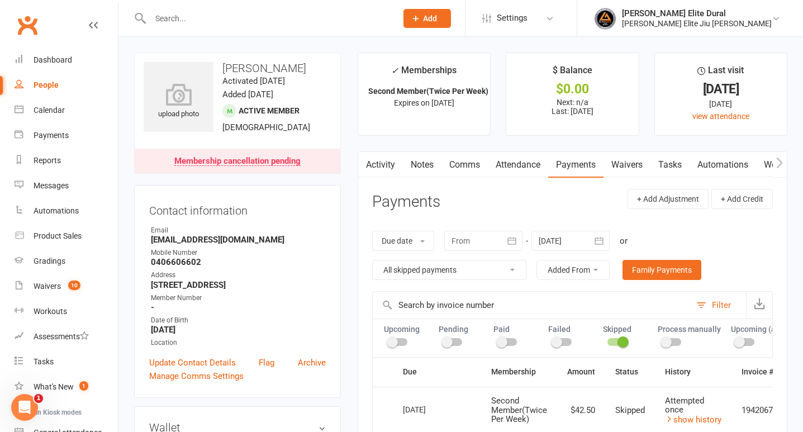
click at [477, 262] on select "All failures All skipped payments All pending payments Successful payments (las…" at bounding box center [449, 269] width 153 height 19
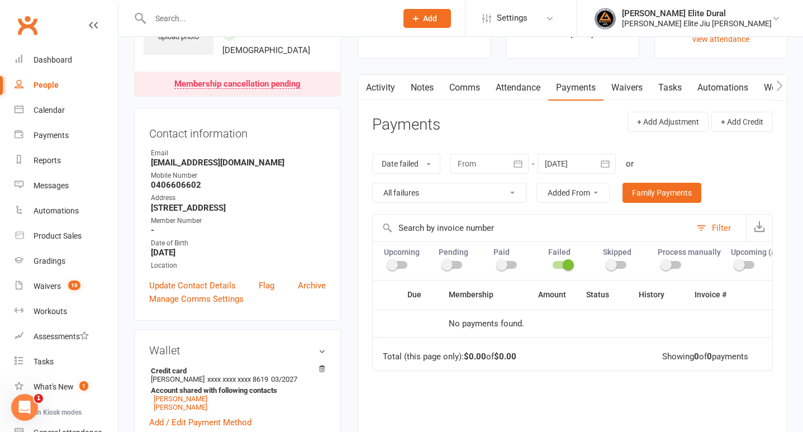
scroll to position [75, 0]
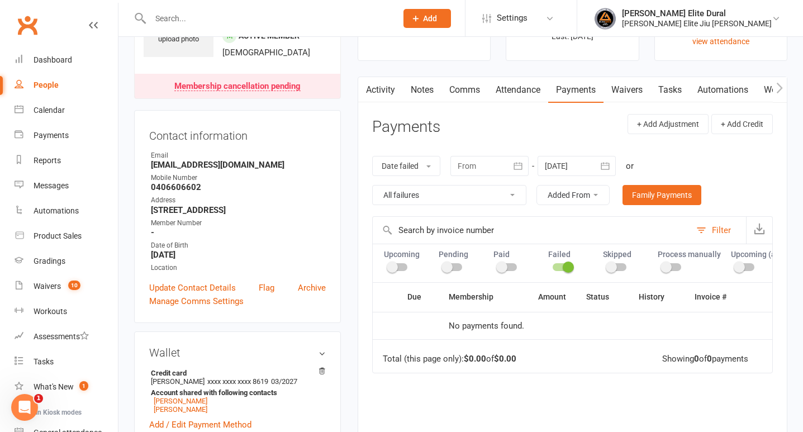
click at [479, 199] on select "All failures All skipped payments All pending payments Successful payments (las…" at bounding box center [449, 195] width 153 height 19
select select "6"
type input "[DATE]"
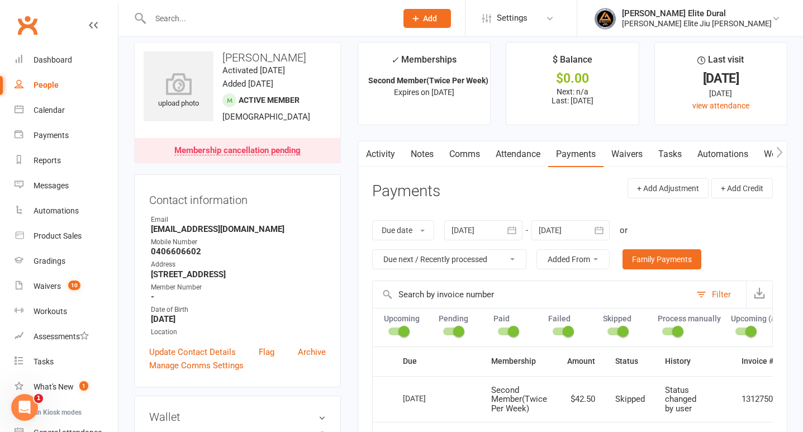
scroll to position [0, 0]
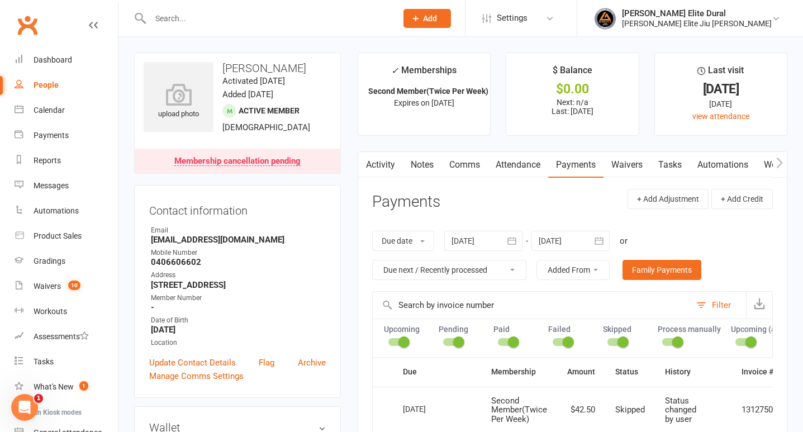
click at [376, 162] on link "Activity" at bounding box center [380, 165] width 45 height 26
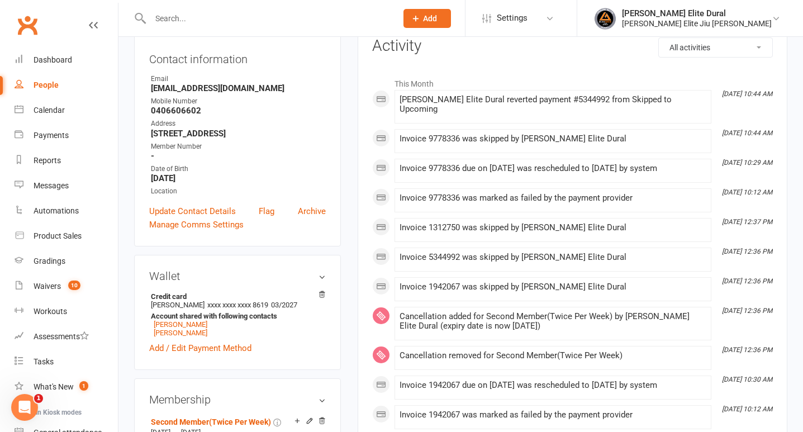
scroll to position [153, 0]
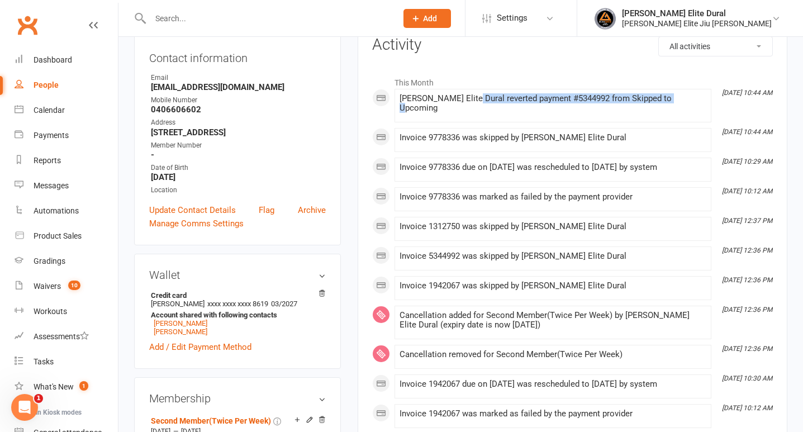
drag, startPoint x: 464, startPoint y: 96, endPoint x: 686, endPoint y: 104, distance: 222.5
click at [686, 104] on div "[PERSON_NAME] Elite Dural reverted payment #5344992 from Skipped to Upcoming" at bounding box center [553, 105] width 307 height 23
copy div "reverted payment #5344992 from Skipped to Upcoming"
click at [20, 403] on icon "Open Intercom Messenger" at bounding box center [23, 406] width 18 height 18
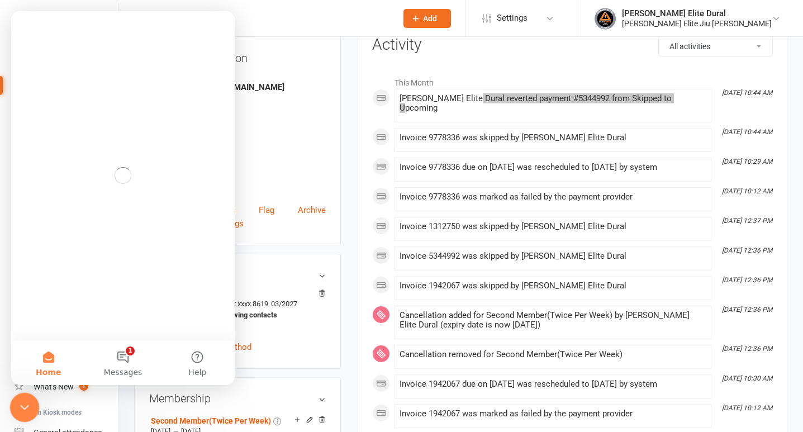
scroll to position [0, 0]
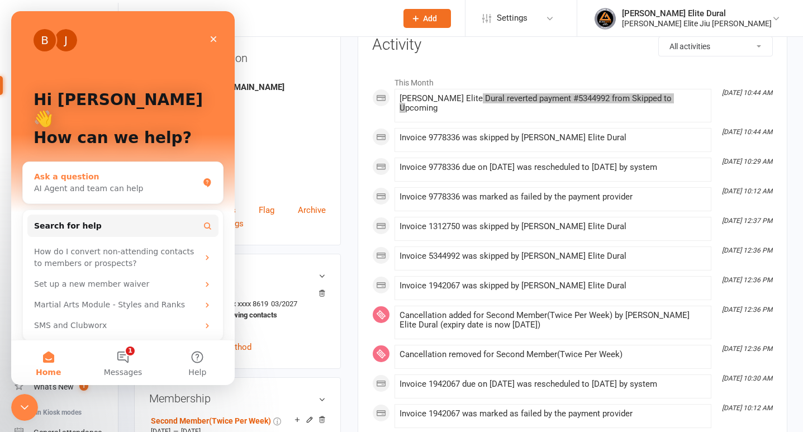
click at [106, 171] on div "Ask a question" at bounding box center [116, 177] width 164 height 12
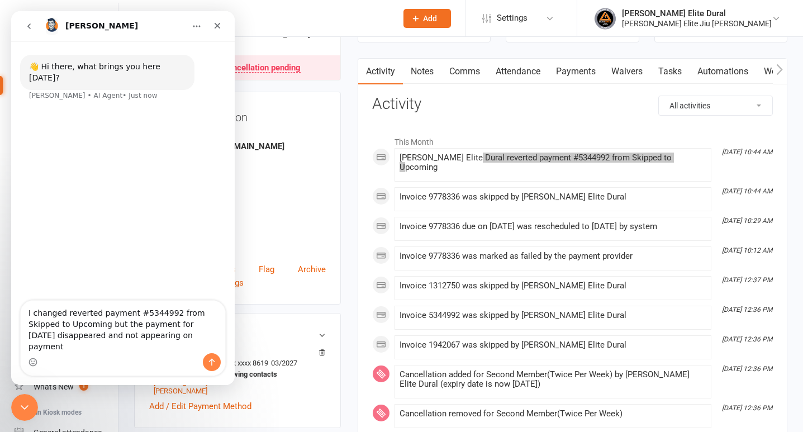
scroll to position [98, 0]
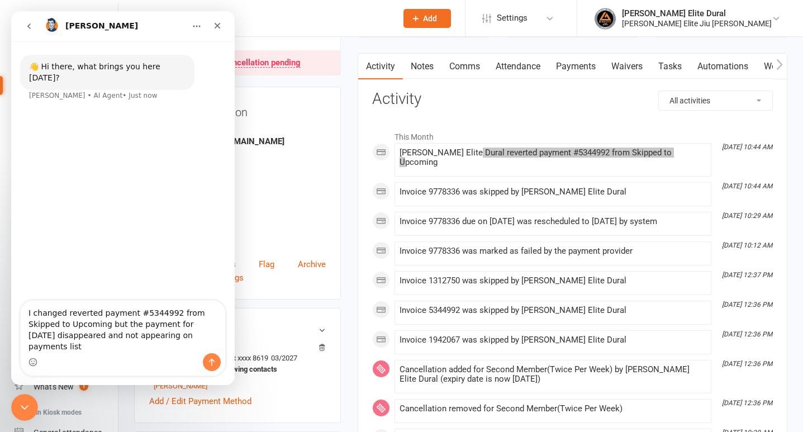
type textarea "I changed reverted payment #5344992 from Skipped to Upcoming but the payment fo…"
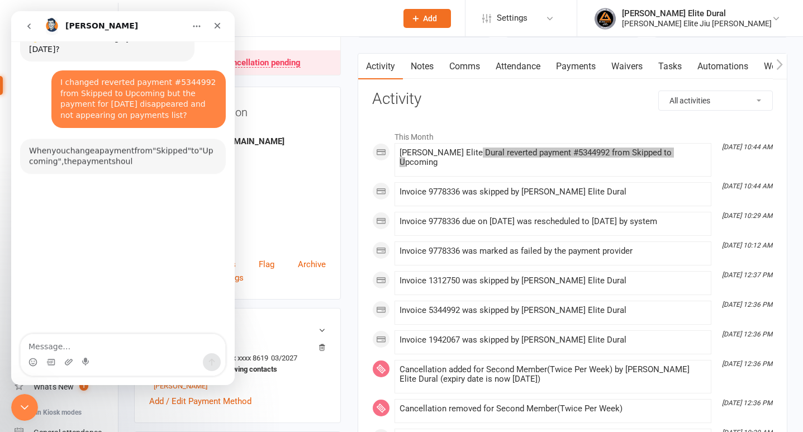
scroll to position [49, 0]
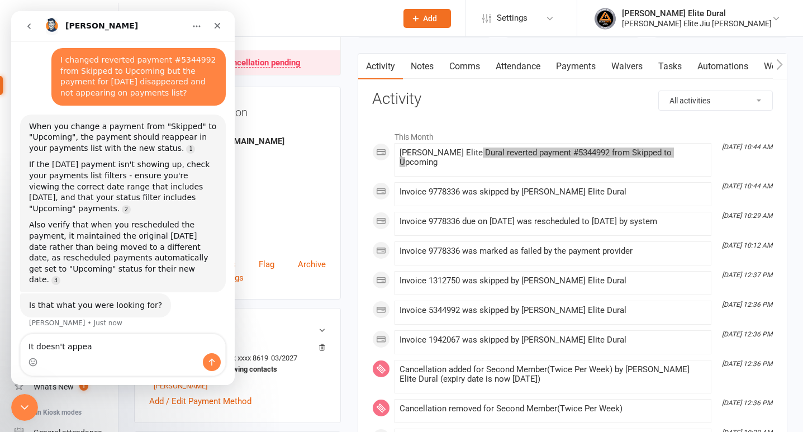
type textarea "It doesn't appear"
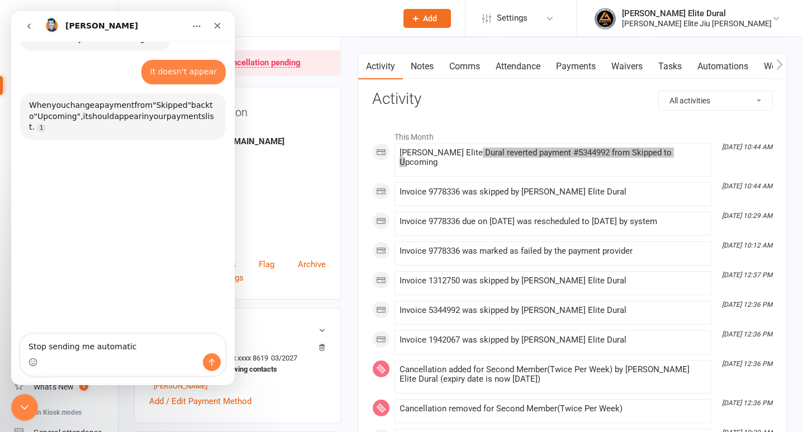
scroll to position [317, 0]
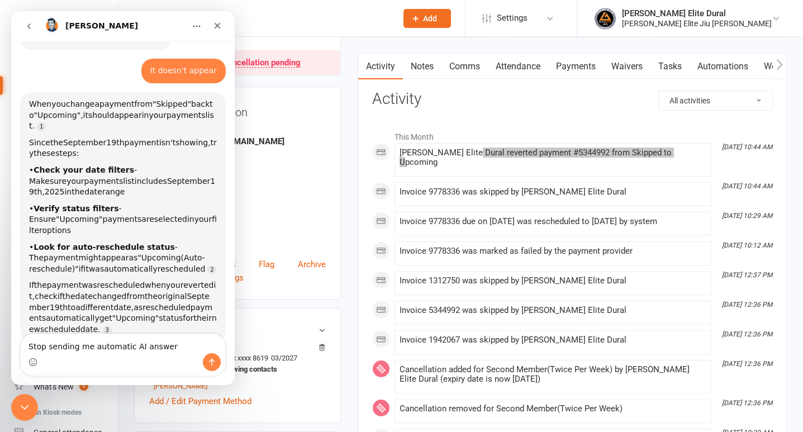
type textarea "Stop sending me automatic AI answers"
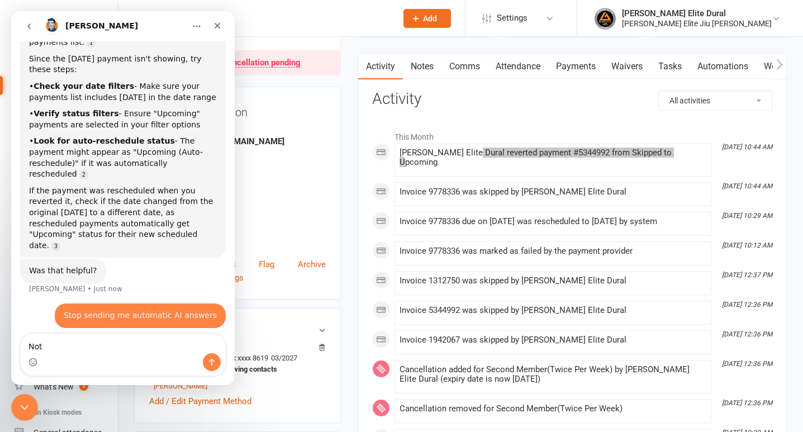
scroll to position [412, 0]
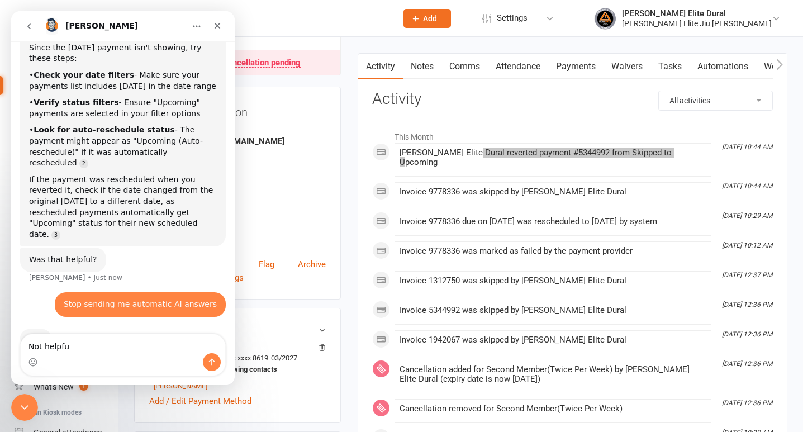
type textarea "Not helpful"
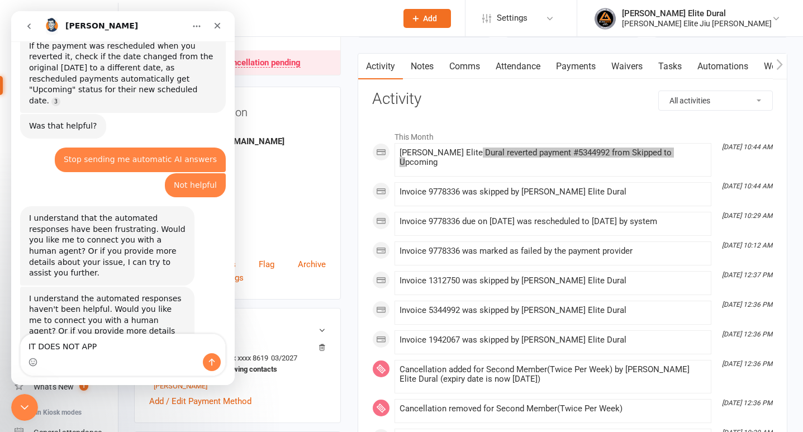
scroll to position [547, 0]
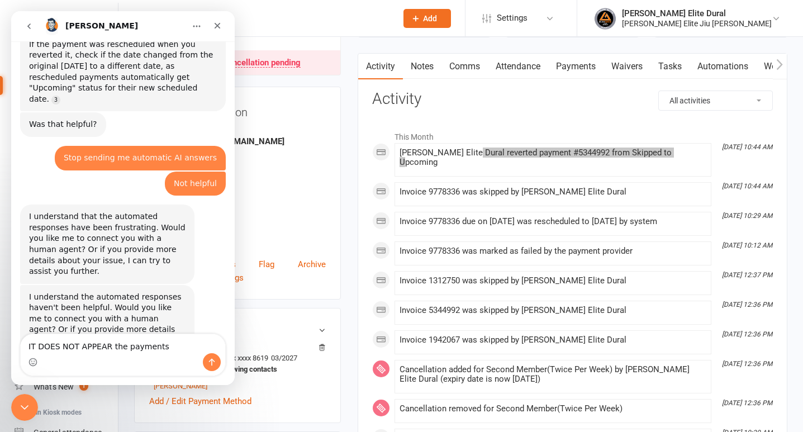
type textarea "IT DOES NOT APPEAR the payments"
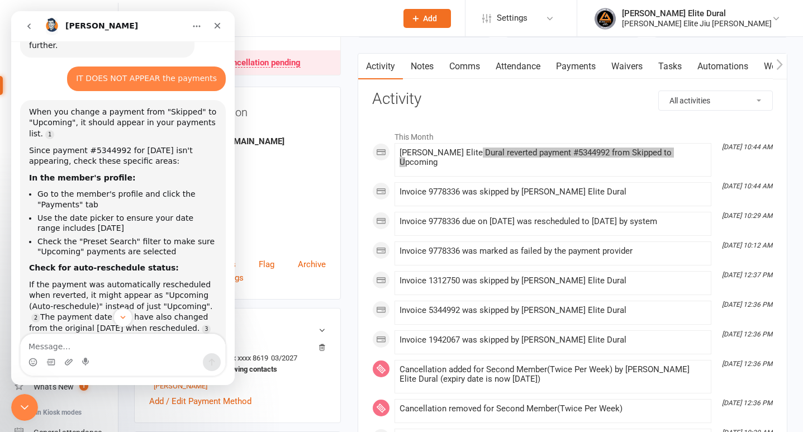
scroll to position [890, 0]
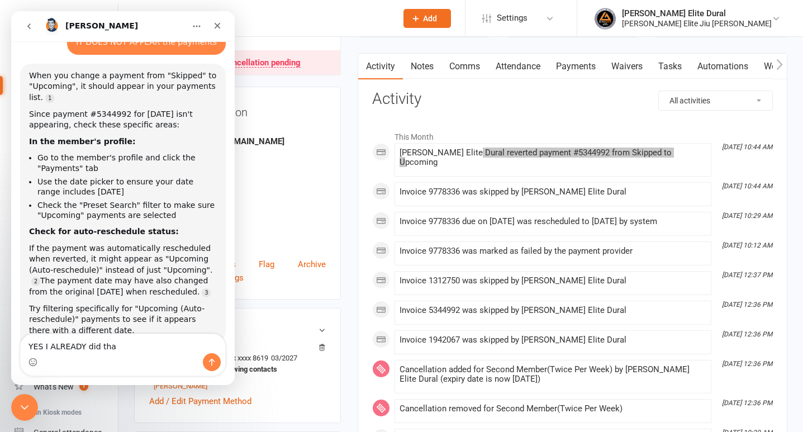
type textarea "YES I ALREADY did that"
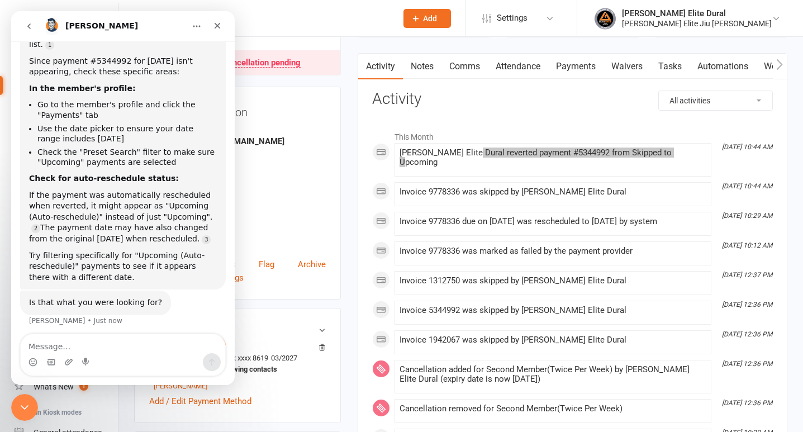
scroll to position [959, 0]
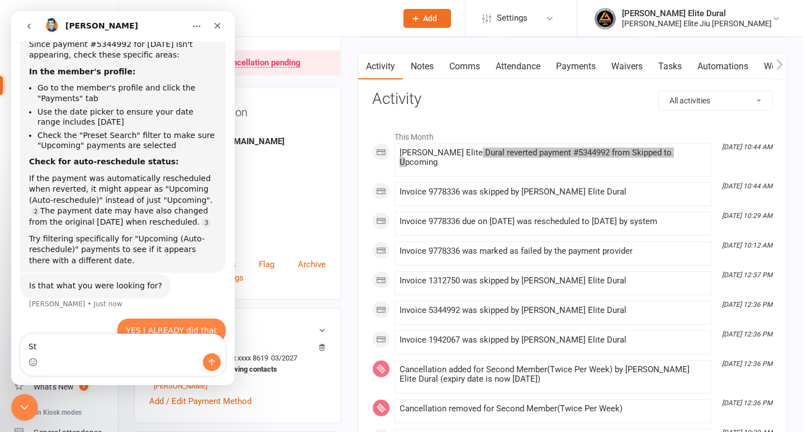
type textarea "S"
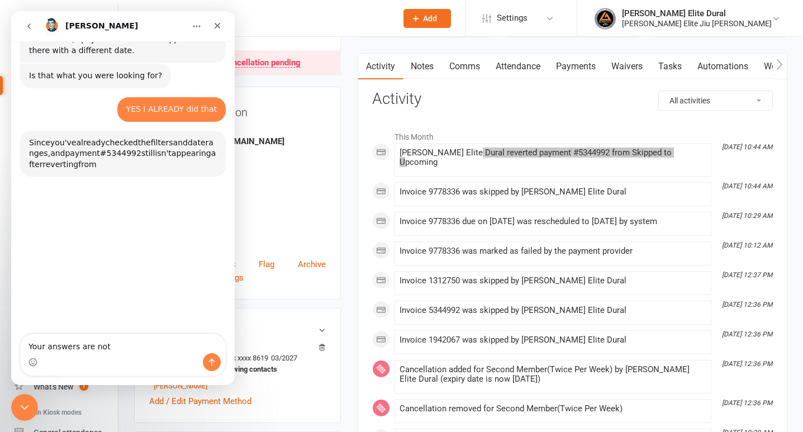
scroll to position [1171, 0]
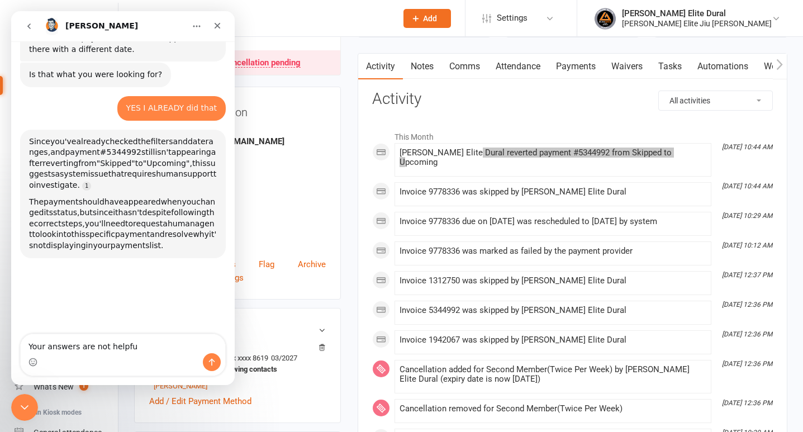
type textarea "Your answers are not helpful"
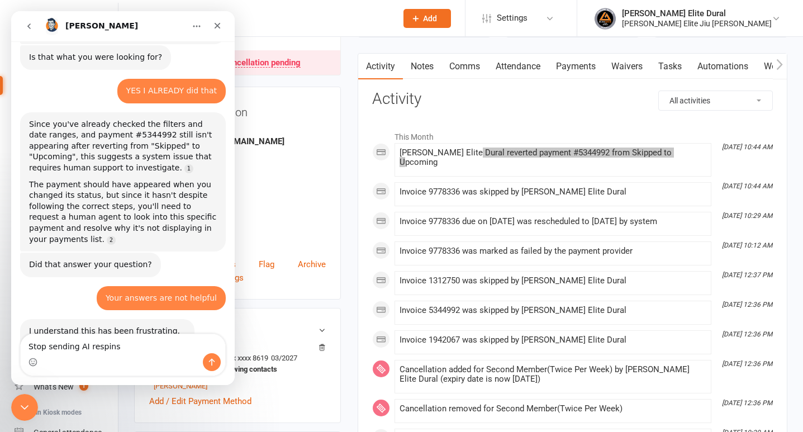
scroll to position [1192, 0]
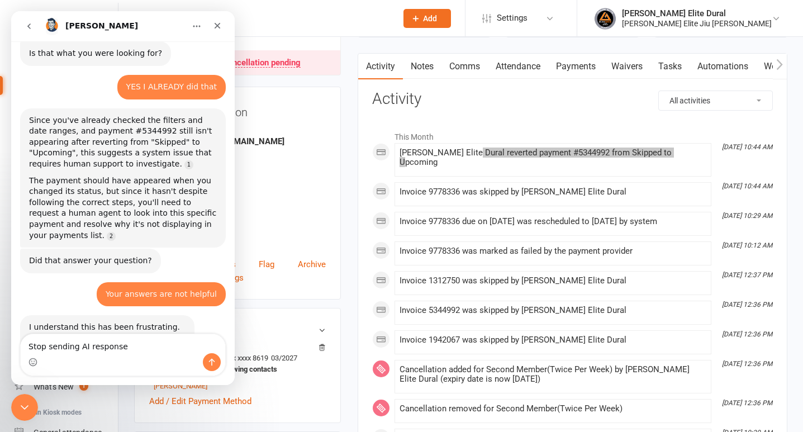
type textarea "Stop sending AI responses"
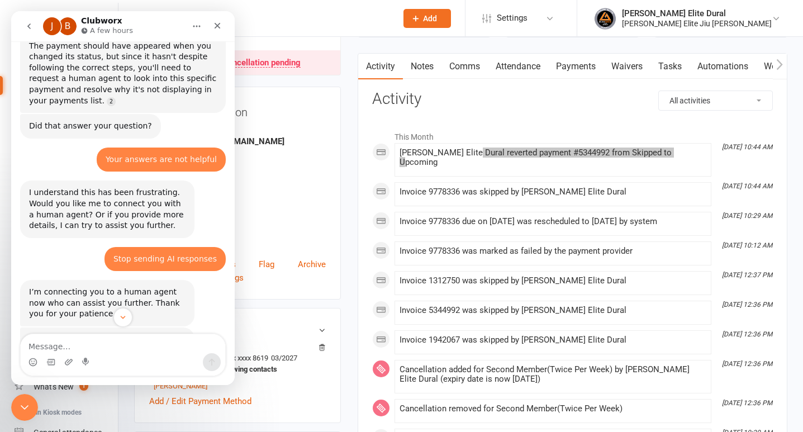
scroll to position [1361, 0]
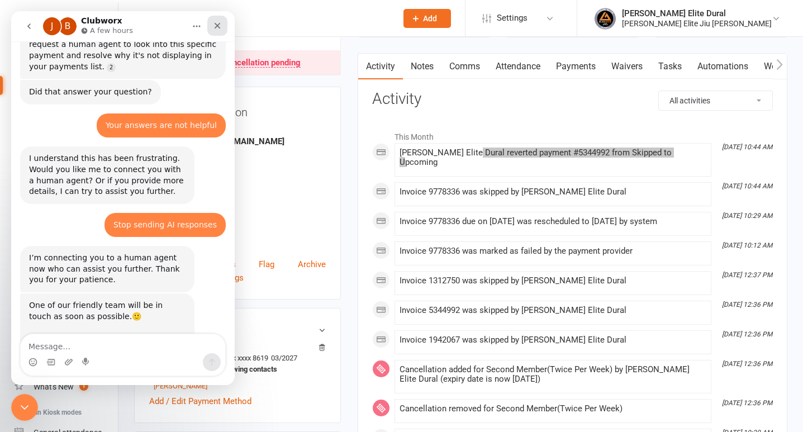
click at [218, 26] on icon "Close" at bounding box center [218, 26] width 6 height 6
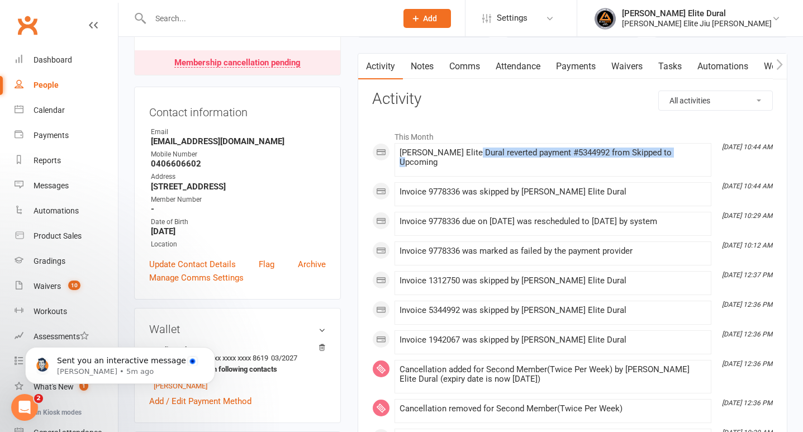
scroll to position [1598, 0]
click at [70, 369] on p "[PERSON_NAME] • 5m ago" at bounding box center [129, 372] width 144 height 10
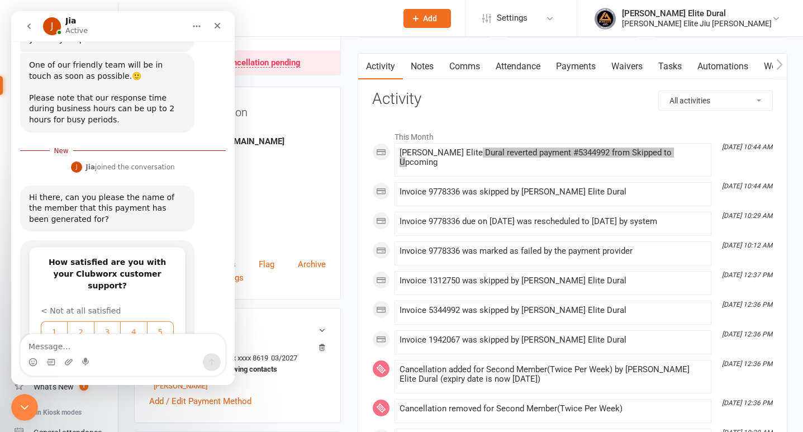
scroll to position [1617, 0]
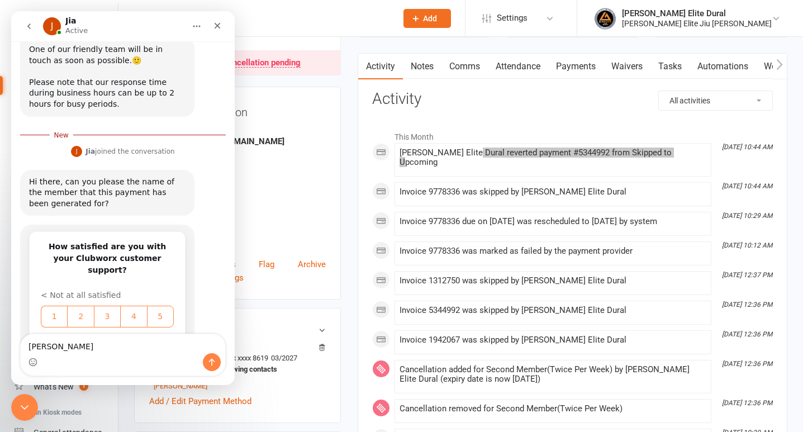
type textarea "[PERSON_NAME]"
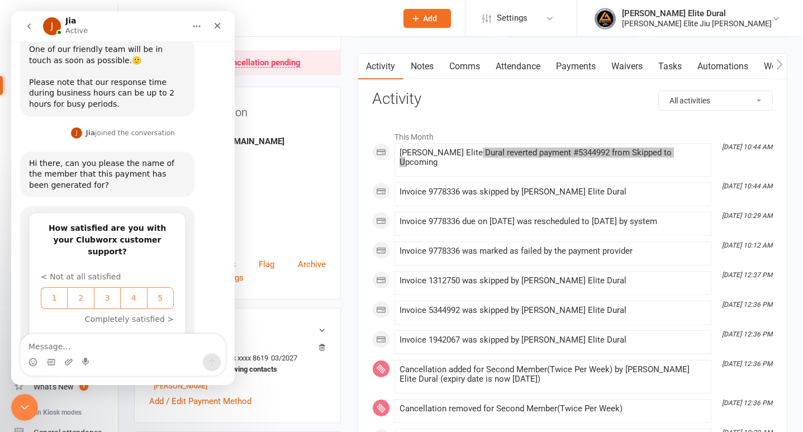
scroll to position [1632, 0]
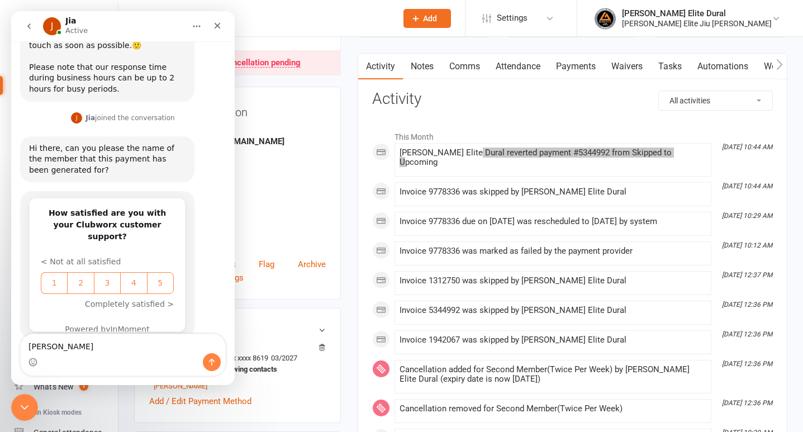
type textarea "[PERSON_NAME]"
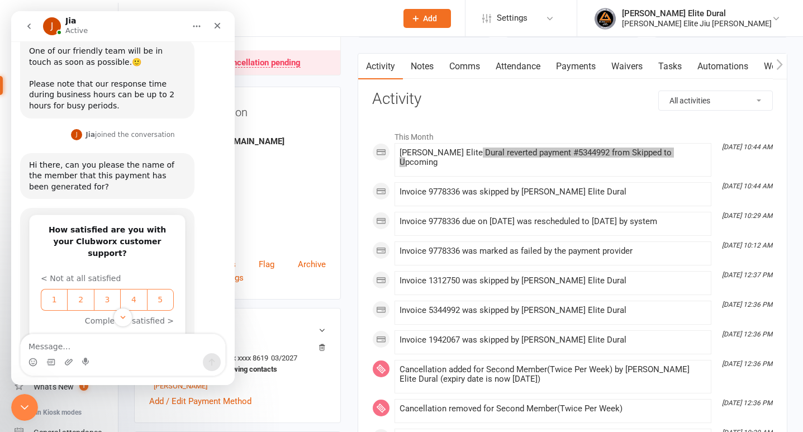
scroll to position [1657, 0]
